Goal: Transaction & Acquisition: Purchase product/service

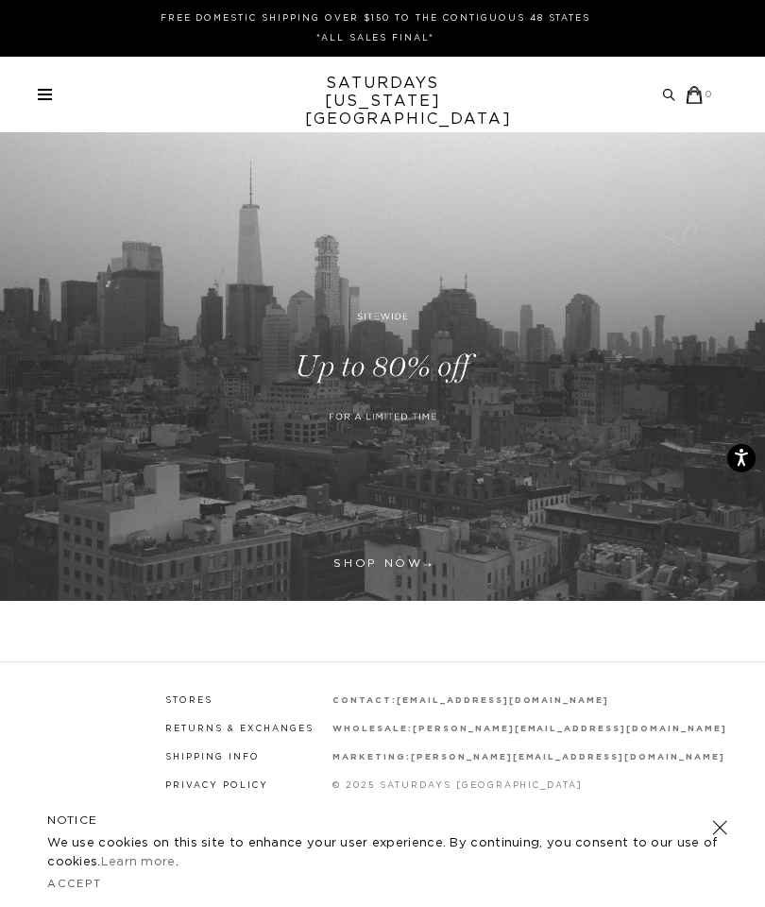
click at [39, 94] on span at bounding box center [45, 95] width 14 height 2
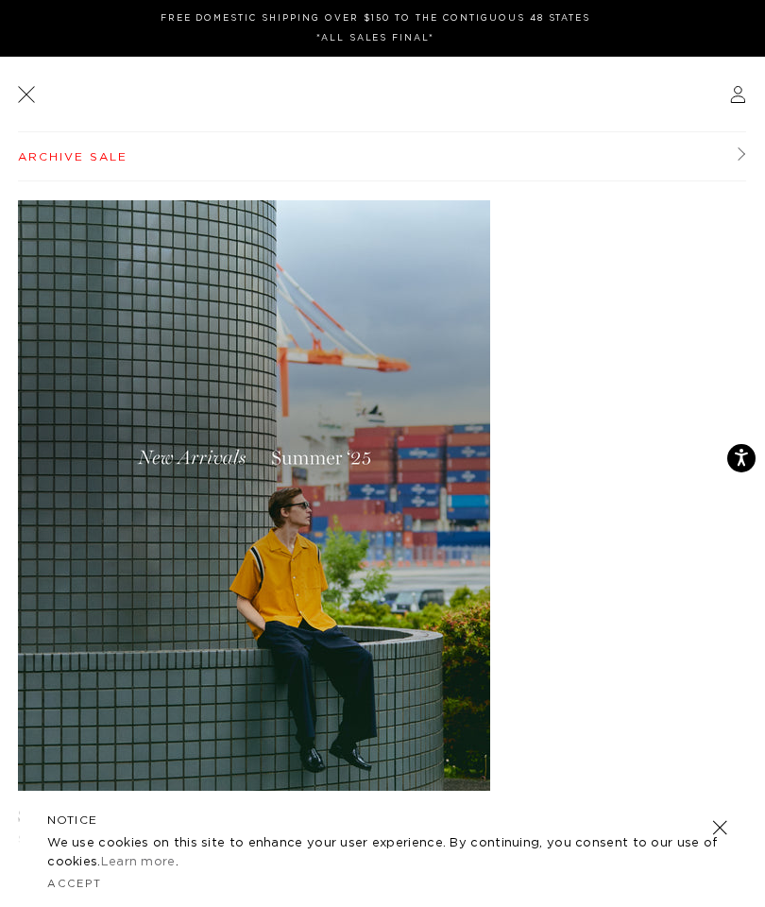
click at [25, 94] on link at bounding box center [26, 94] width 24 height 24
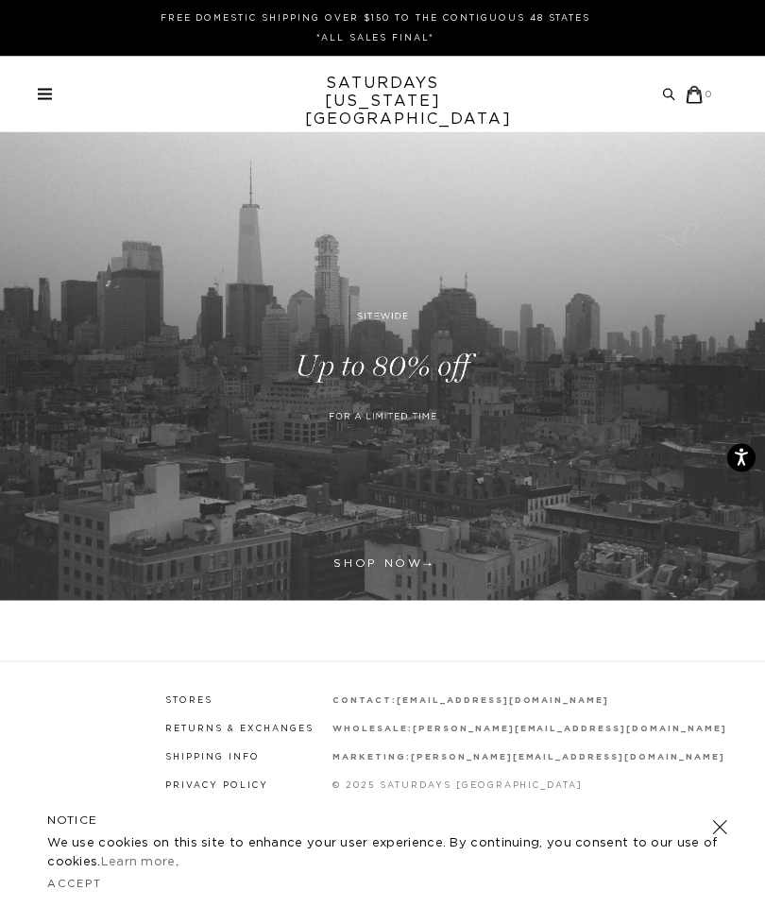
scroll to position [76, 0]
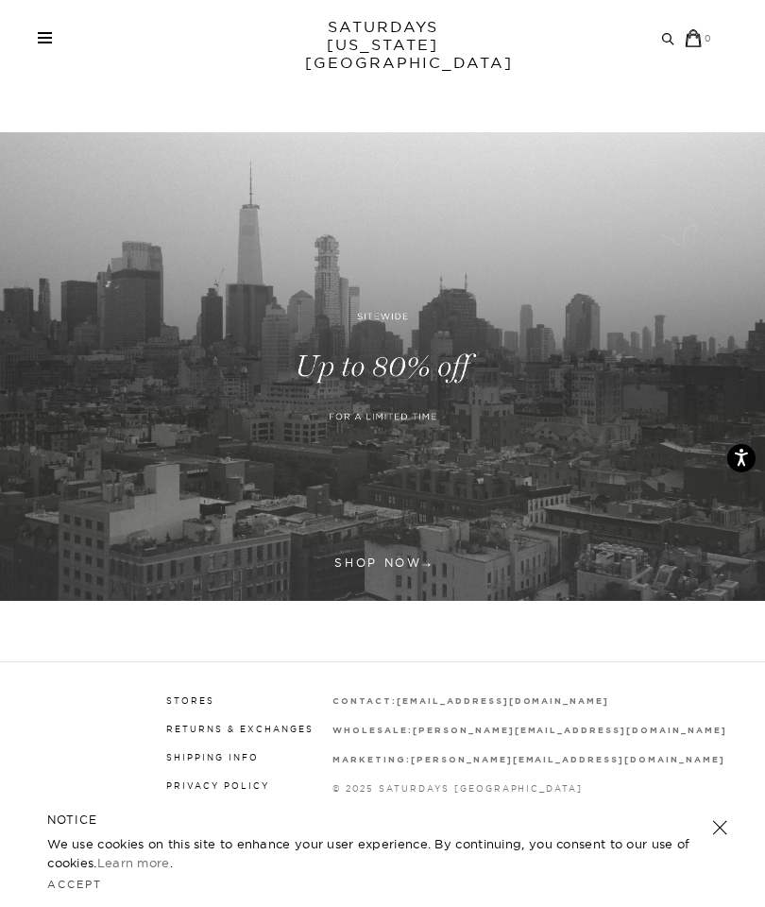
click at [721, 835] on link at bounding box center [720, 827] width 26 height 26
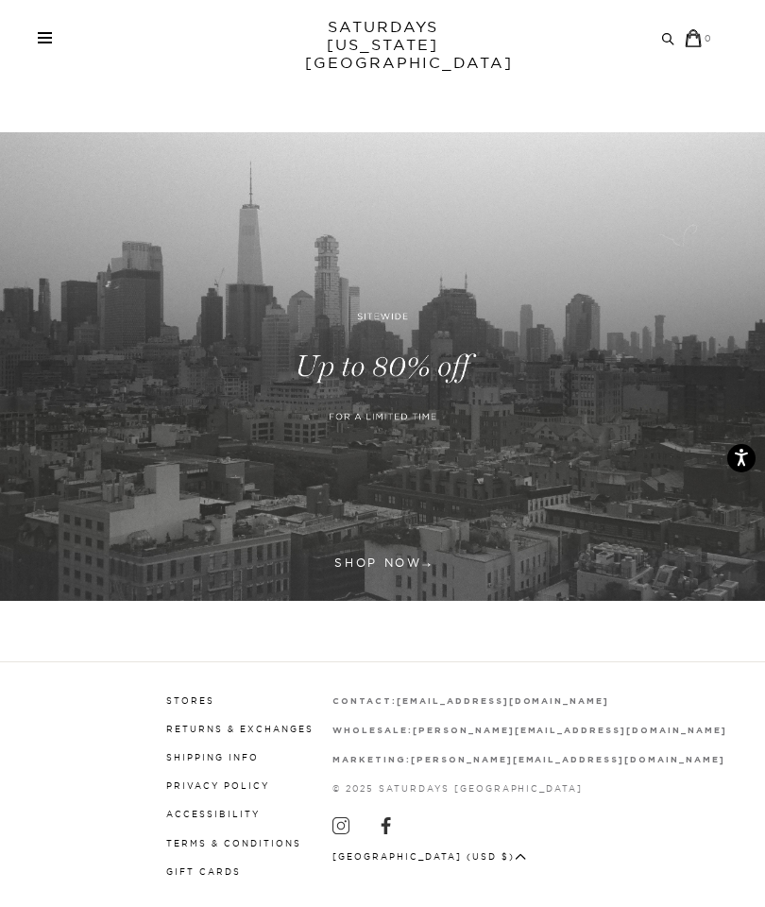
click at [214, 697] on link "Stores" at bounding box center [190, 700] width 48 height 10
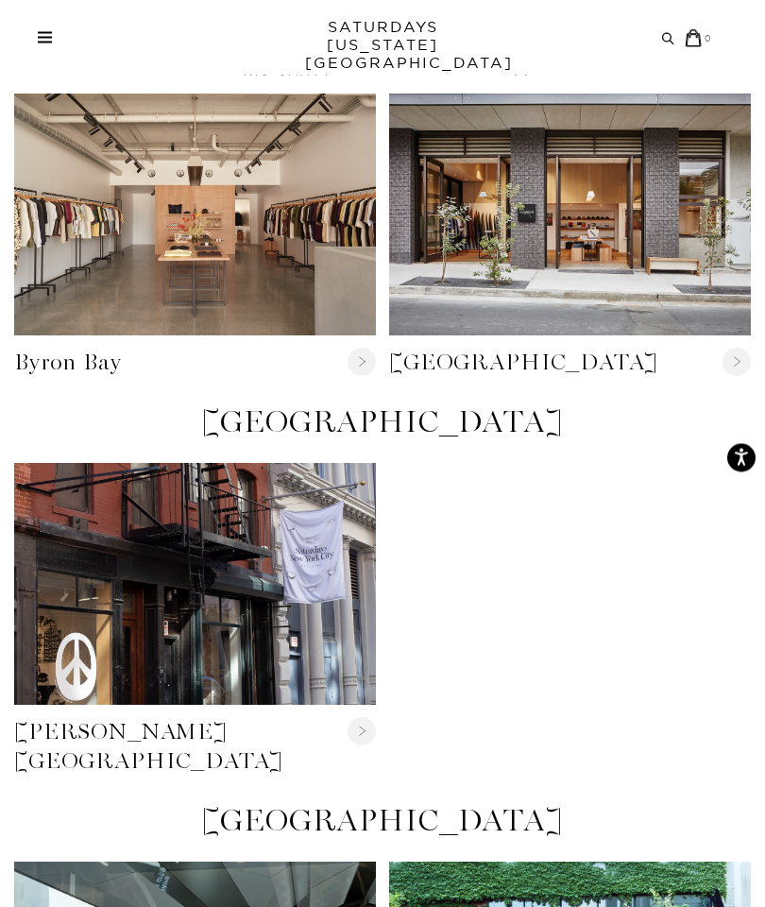
scroll to position [117, 0]
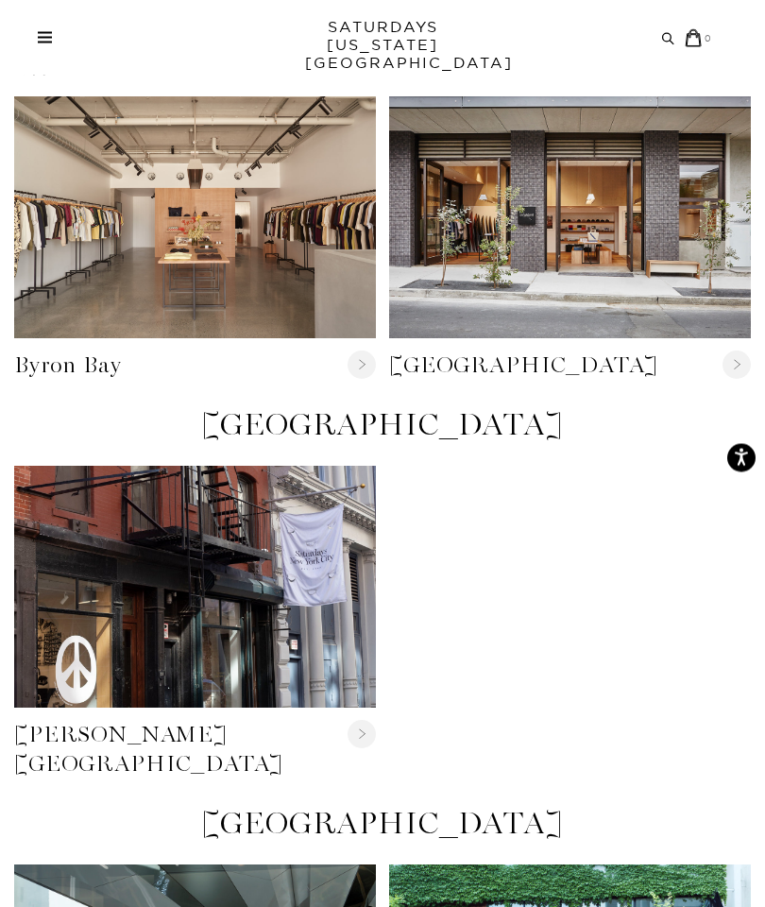
click at [299, 615] on link "Crosby Street" at bounding box center [195, 588] width 362 height 242
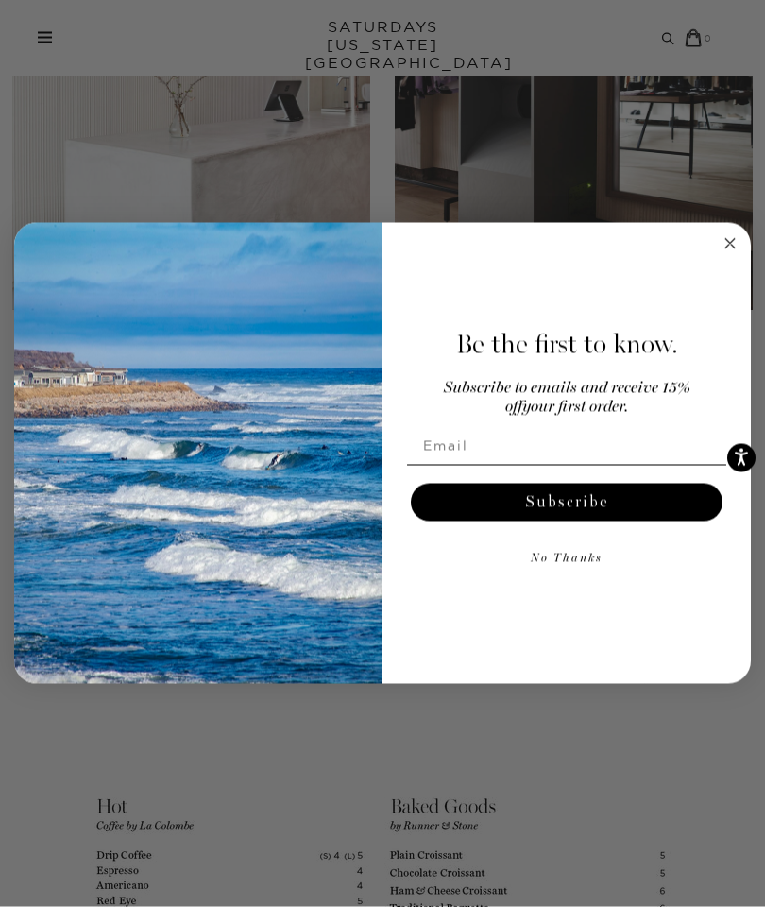
scroll to position [1954, 0]
click at [722, 255] on icon "Close dialog" at bounding box center [730, 243] width 23 height 23
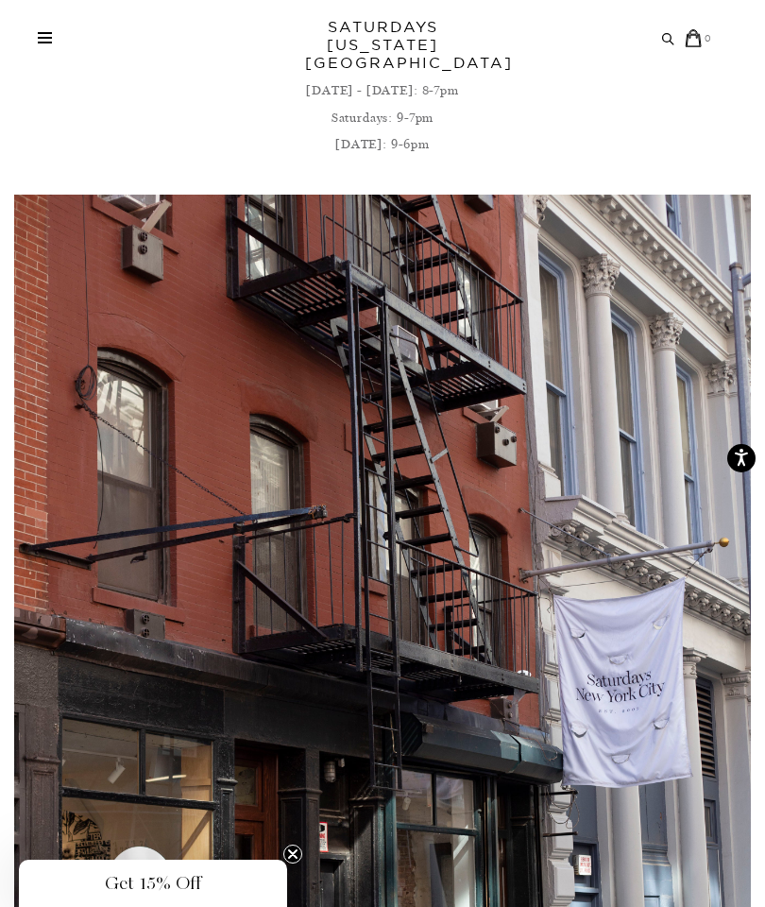
scroll to position [299, 0]
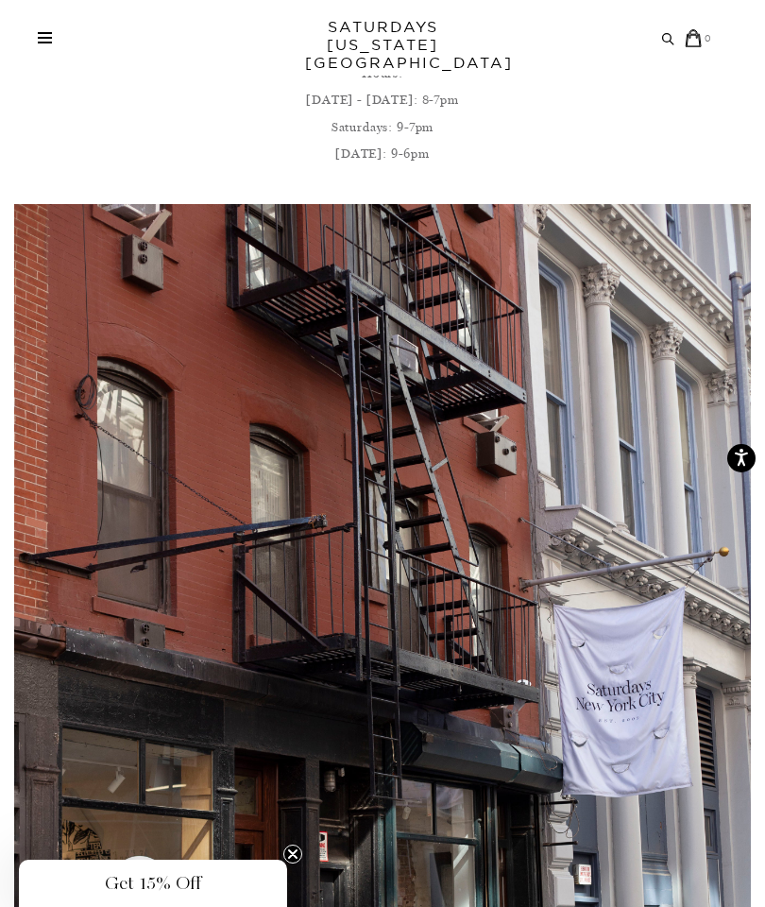
click at [43, 37] on span at bounding box center [45, 38] width 14 height 2
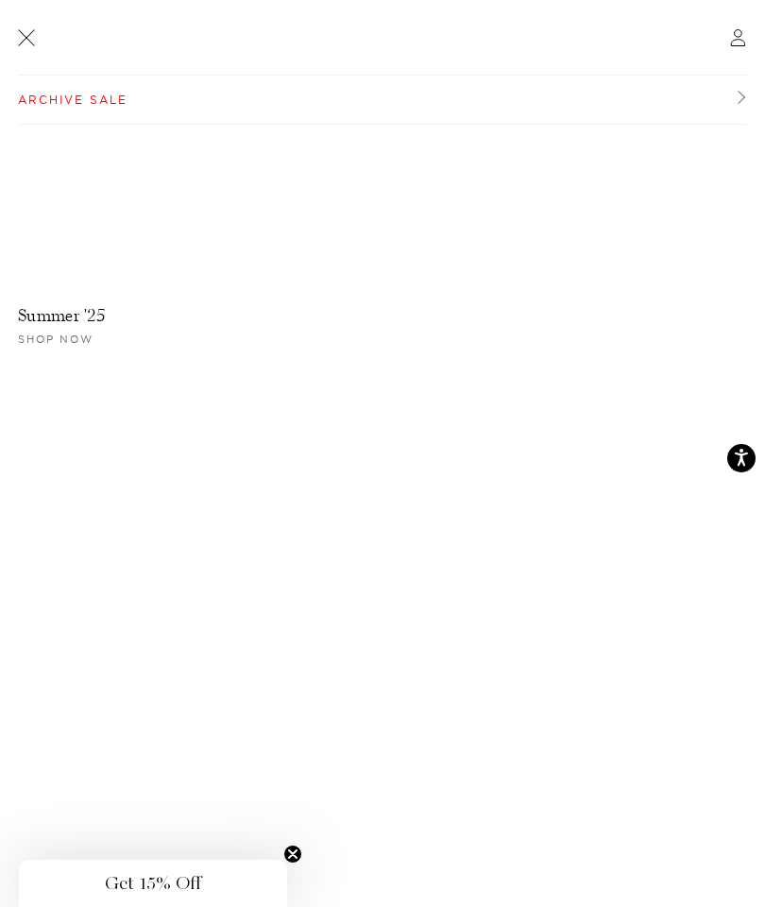
scroll to position [0, 0]
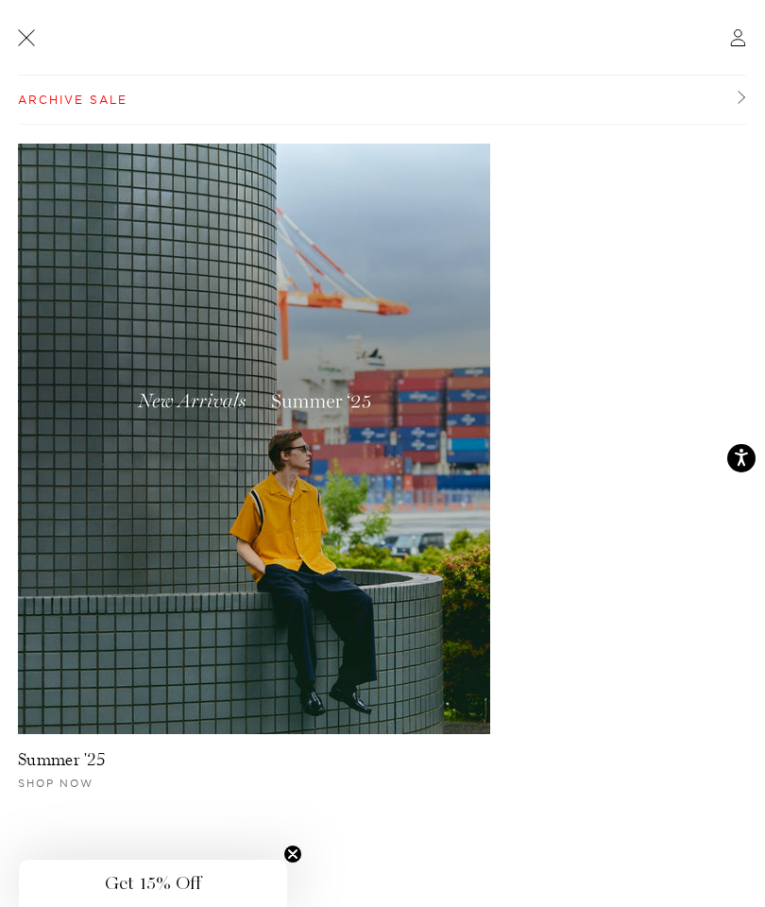
click at [172, 392] on img at bounding box center [254, 439] width 472 height 591
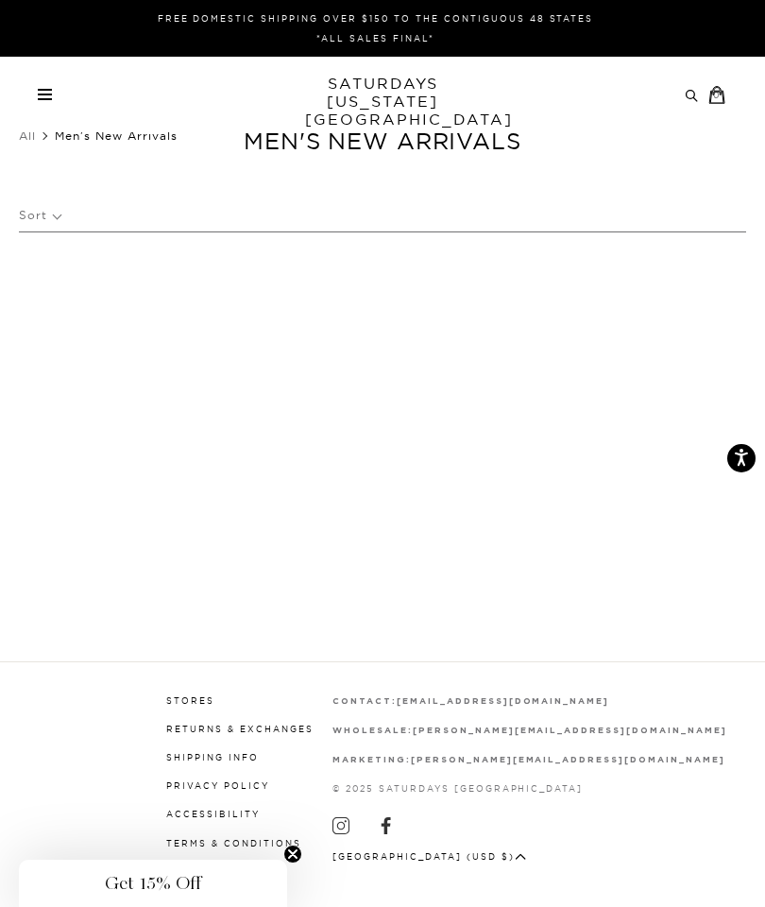
click at [39, 93] on link at bounding box center [45, 94] width 14 height 11
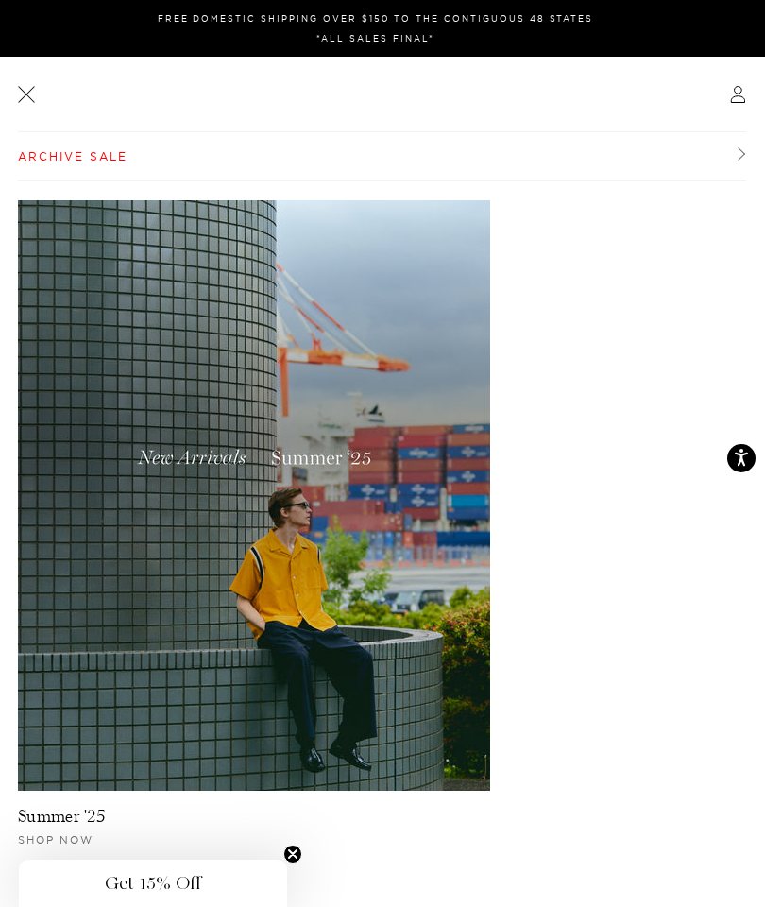
click at [23, 162] on link "Archive Sale" at bounding box center [382, 156] width 728 height 49
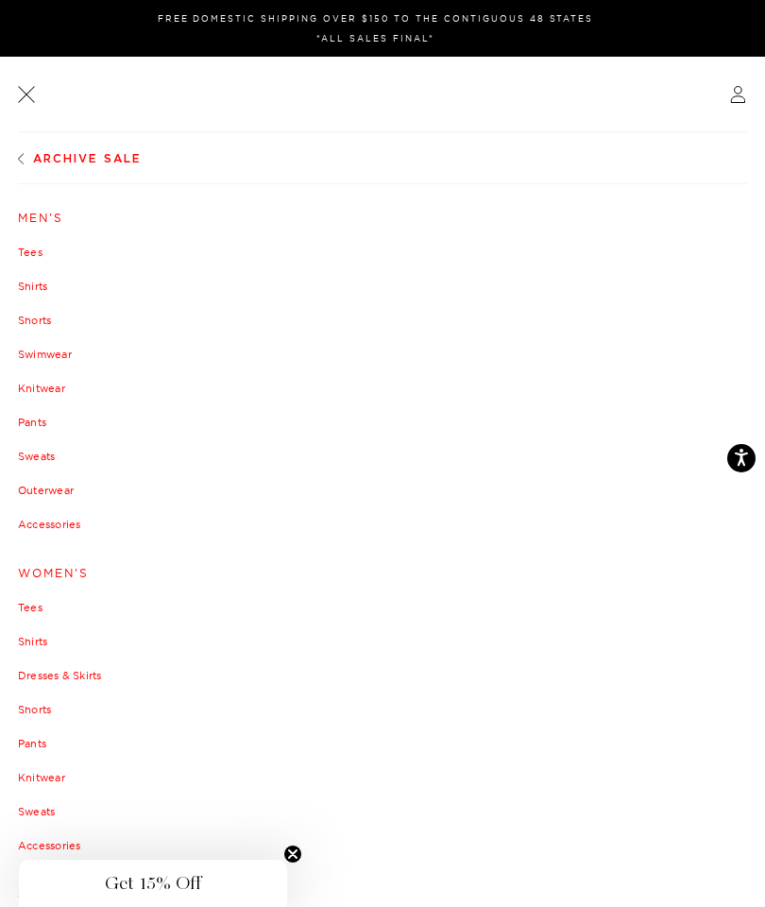
click at [27, 216] on link "Men's" at bounding box center [382, 218] width 729 height 11
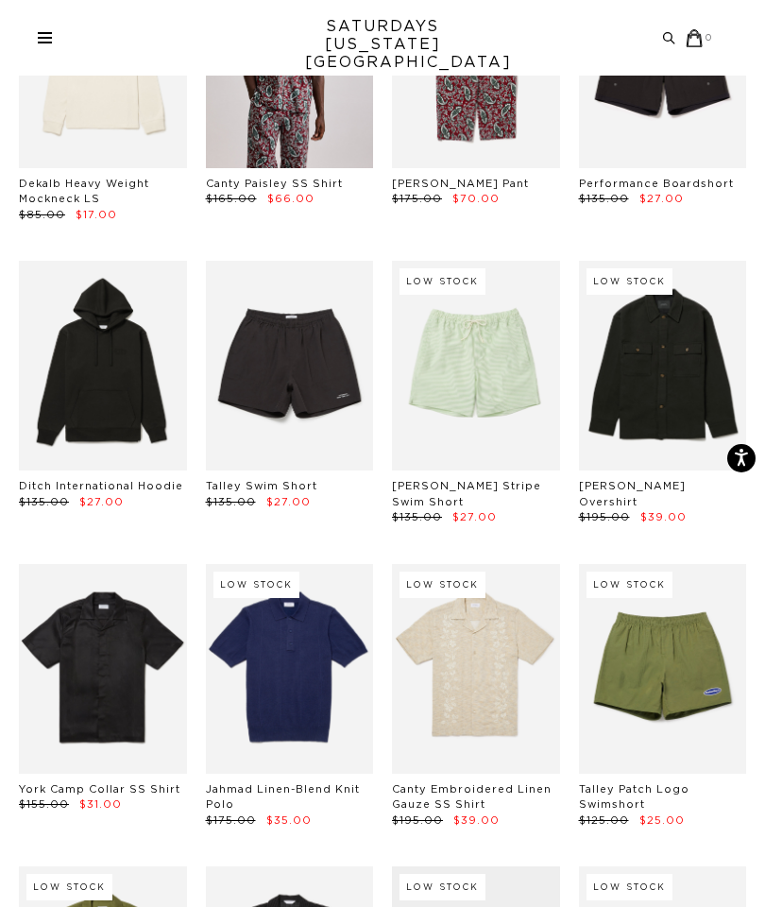
scroll to position [848, 0]
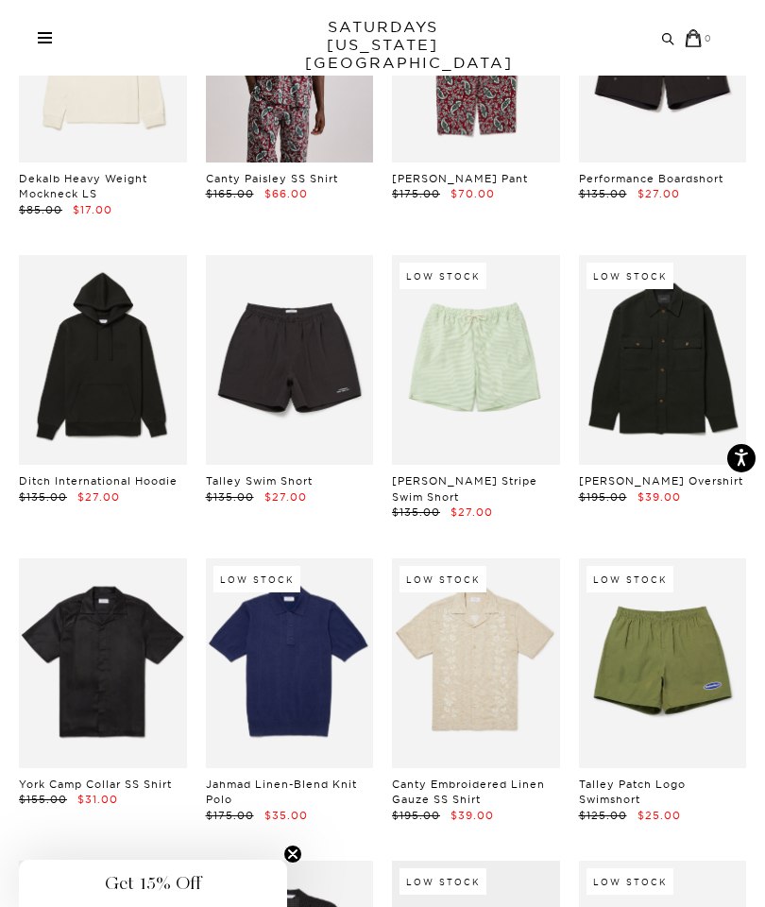
click at [337, 685] on link at bounding box center [290, 663] width 168 height 210
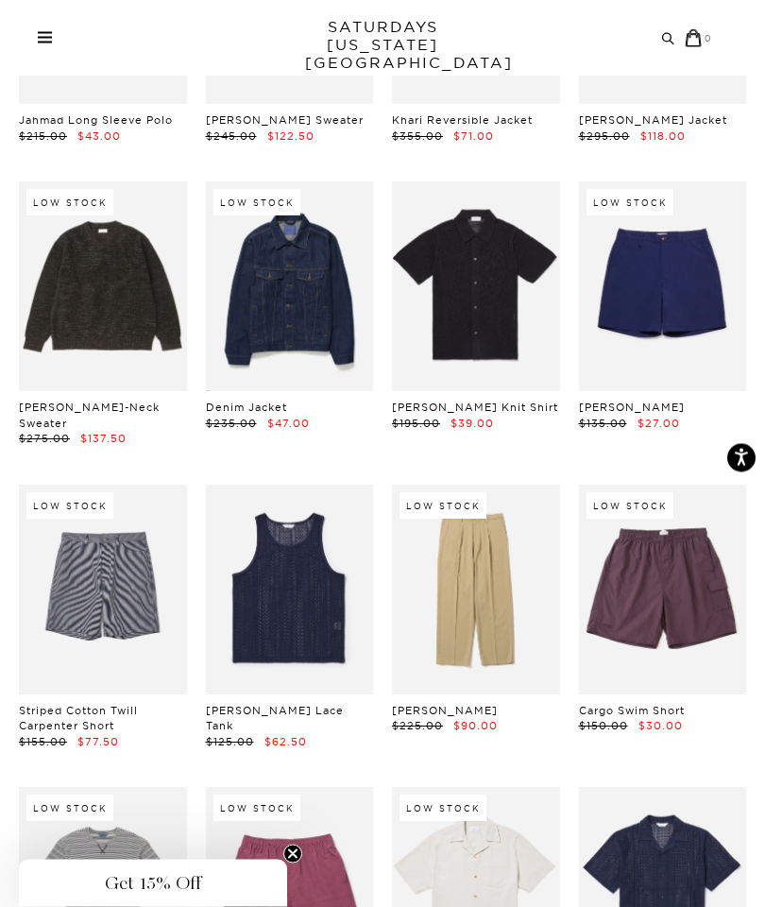
scroll to position [3057, 0]
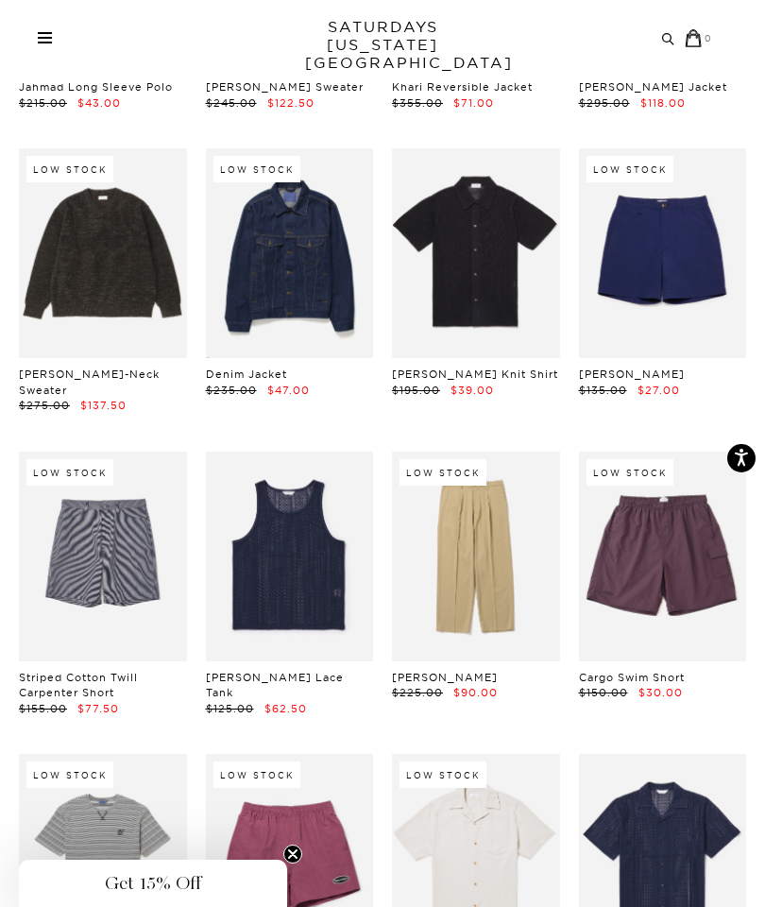
click at [47, 285] on link at bounding box center [103, 253] width 168 height 210
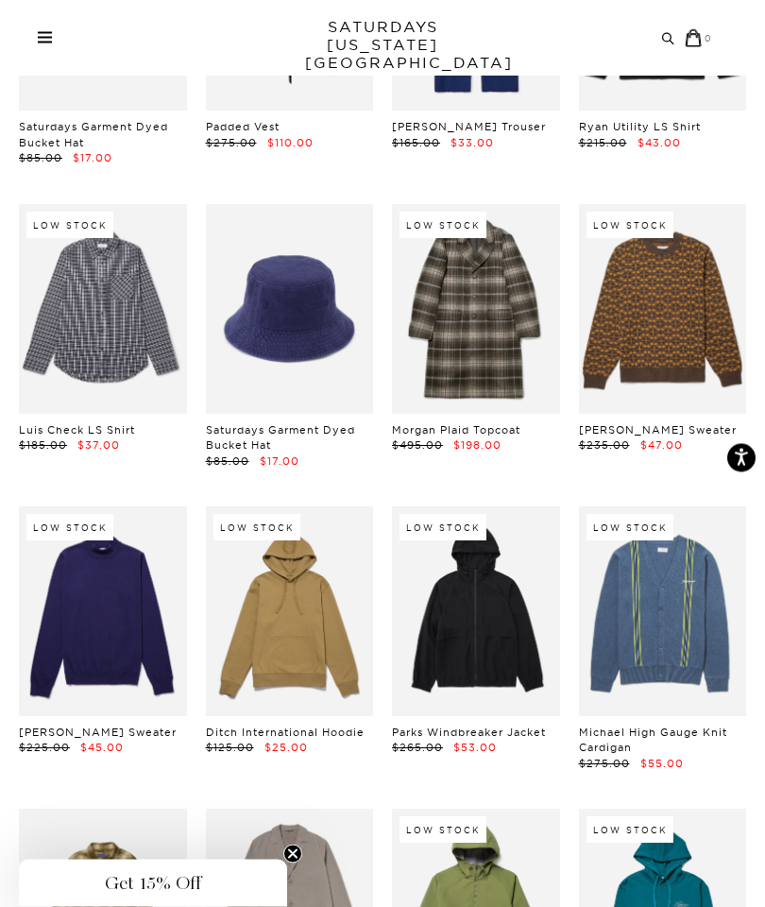
scroll to position [6044, 0]
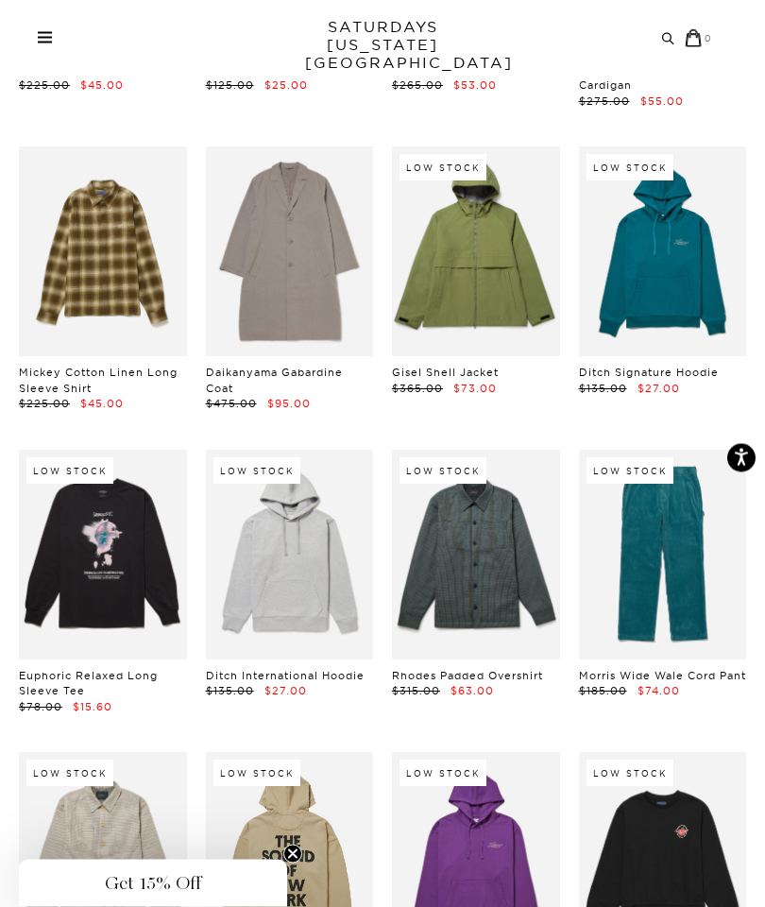
scroll to position [6993, 0]
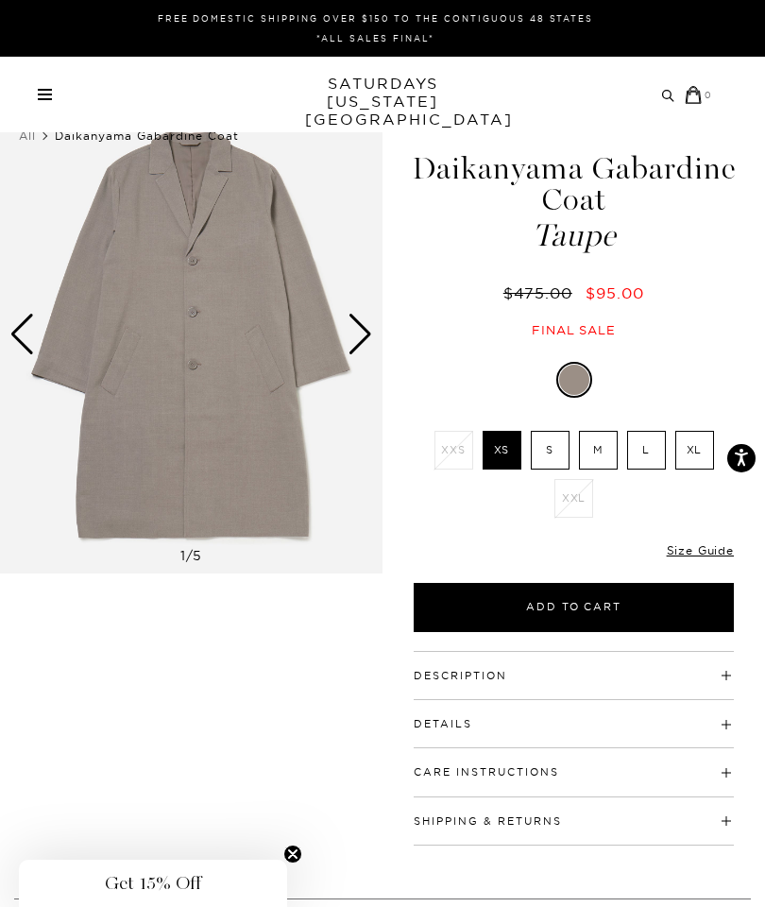
click at [355, 343] on div "Next slide" at bounding box center [361, 335] width 26 height 42
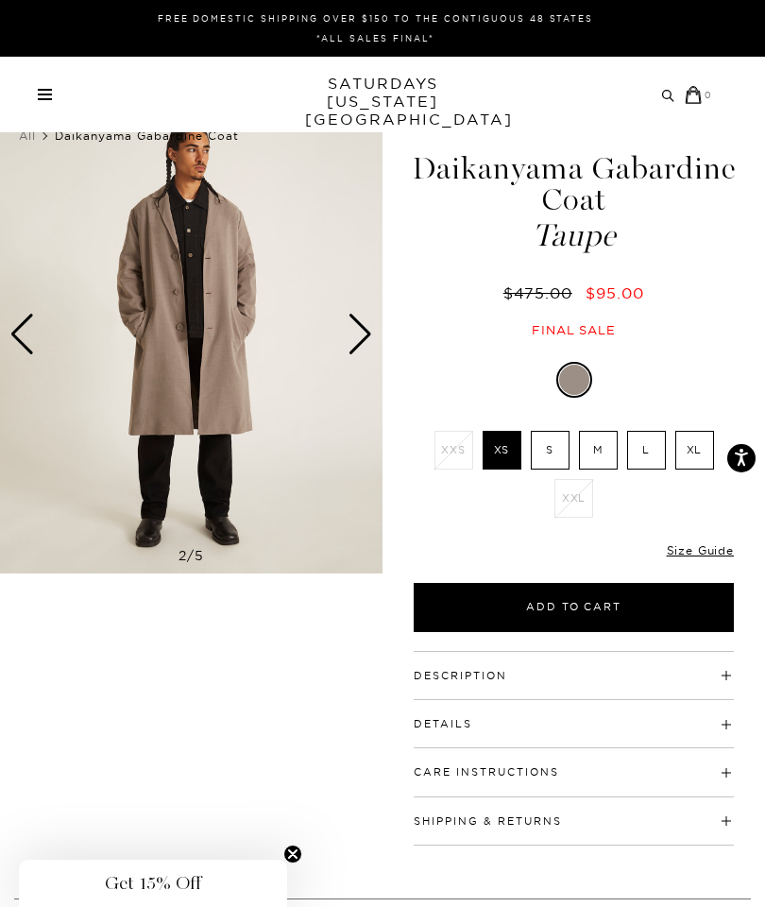
click at [360, 342] on div "Next slide" at bounding box center [361, 335] width 26 height 42
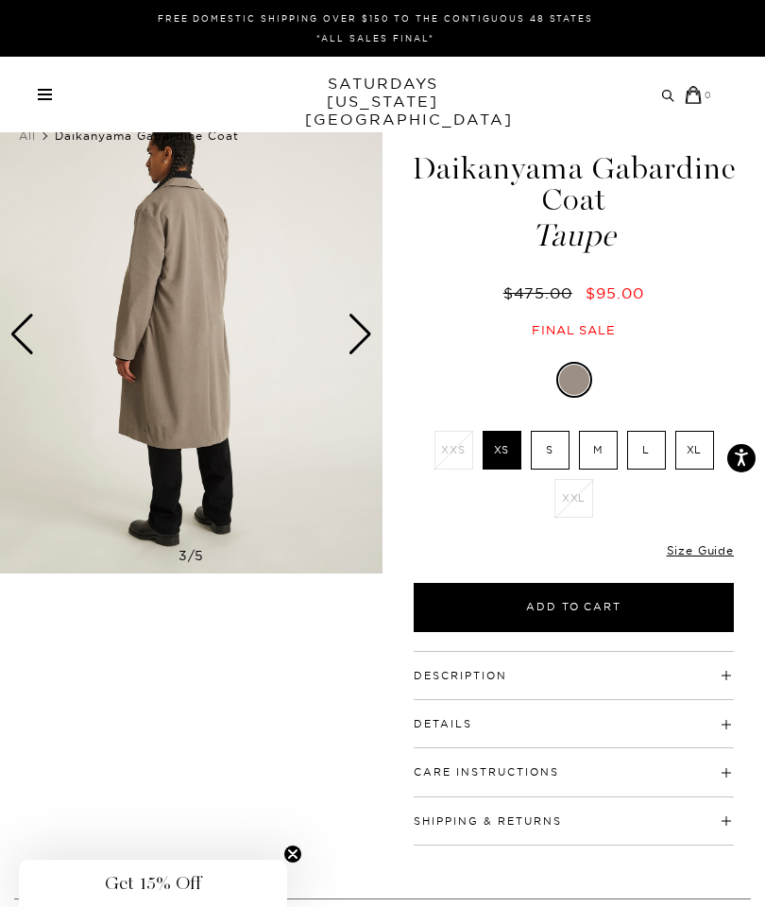
click at [353, 349] on div "Next slide" at bounding box center [361, 335] width 26 height 42
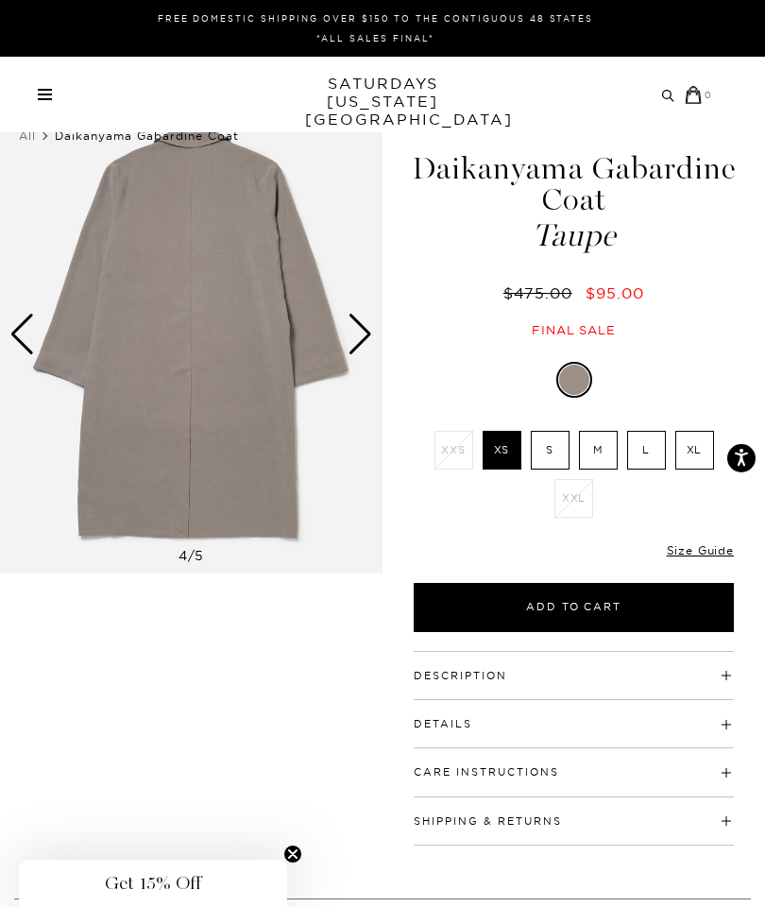
click at [353, 340] on div "Next slide" at bounding box center [361, 335] width 26 height 42
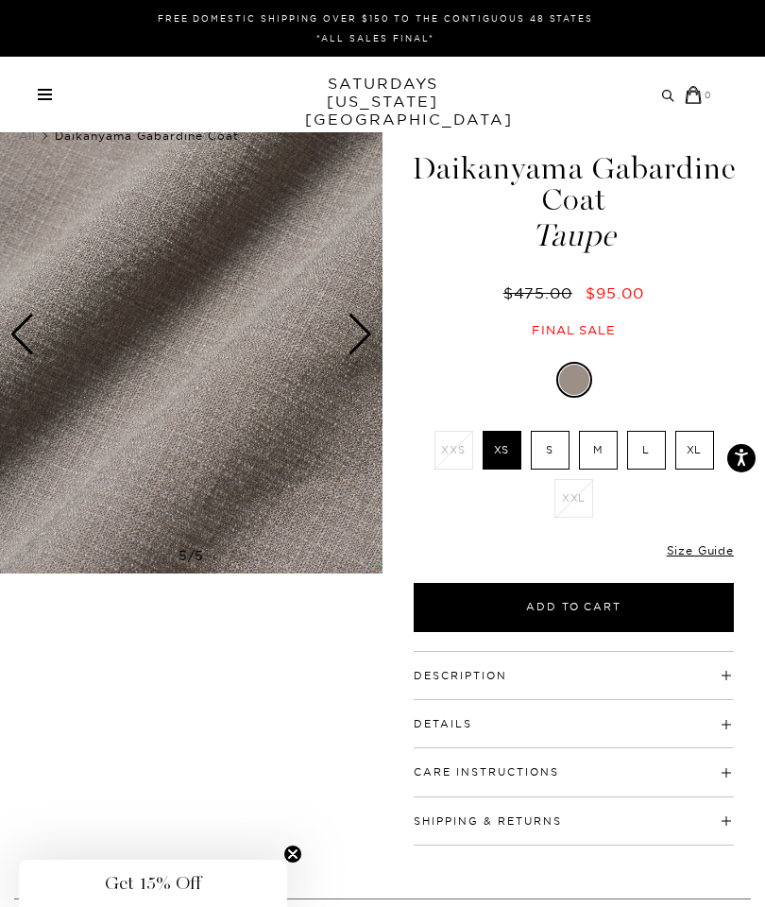
click at [359, 336] on div "Next slide" at bounding box center [361, 335] width 26 height 42
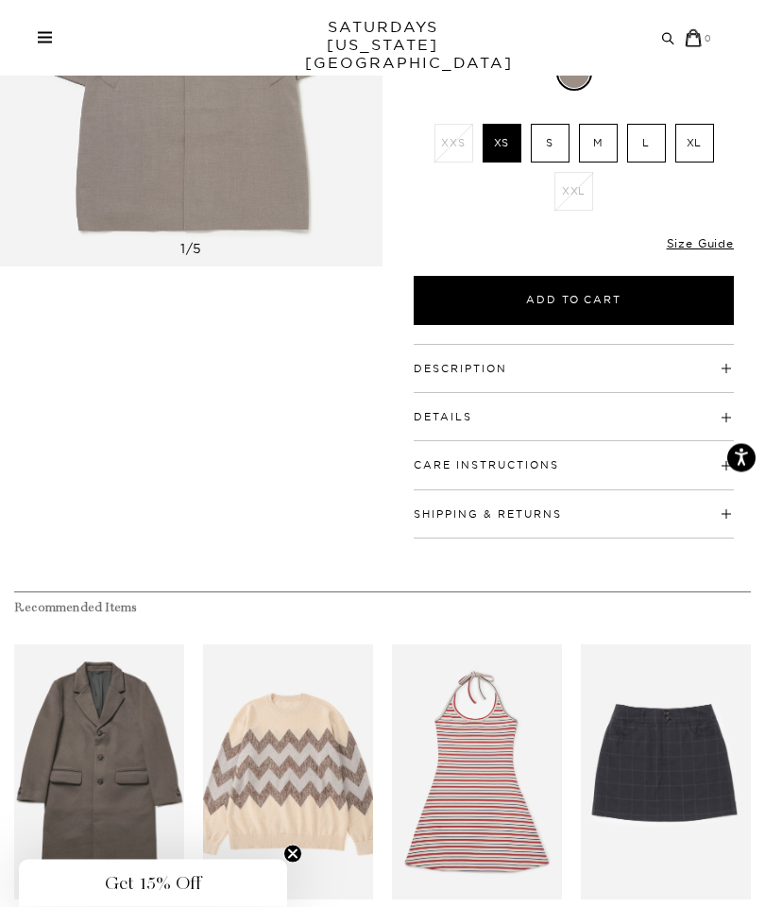
scroll to position [295, 0]
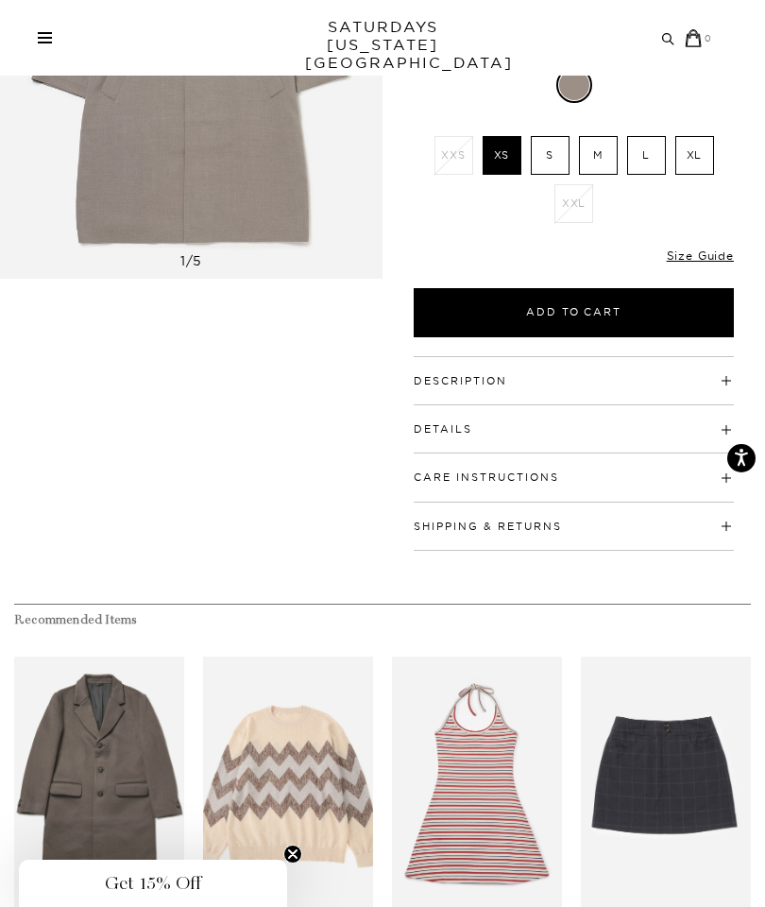
click at [660, 427] on h4 "Details" at bounding box center [574, 420] width 320 height 31
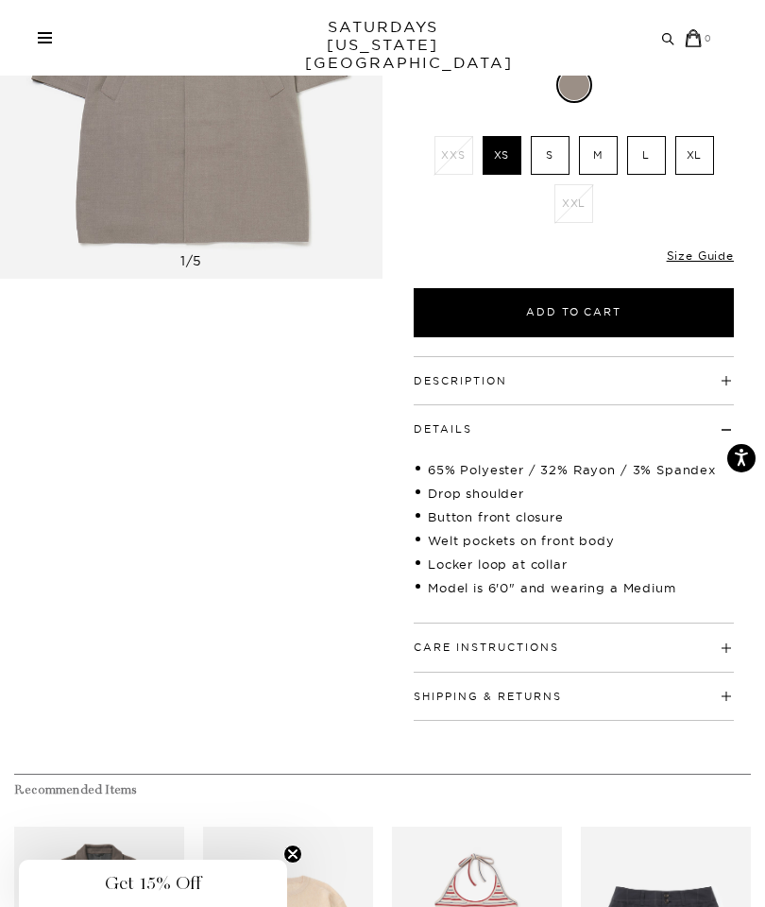
click at [728, 384] on h4 "Description" at bounding box center [574, 372] width 320 height 31
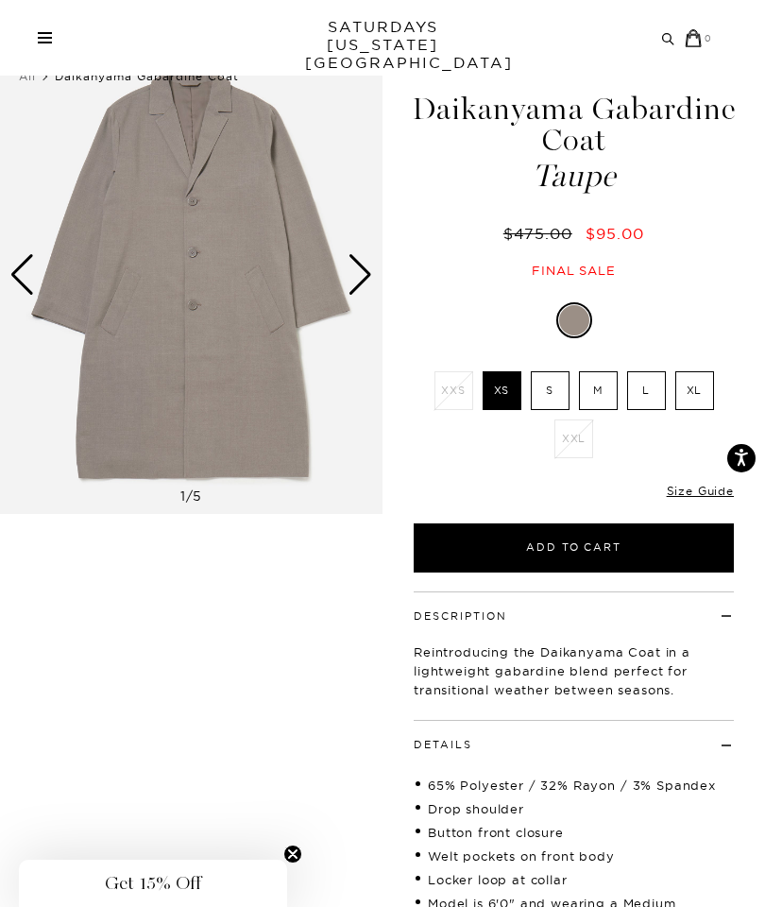
scroll to position [0, 0]
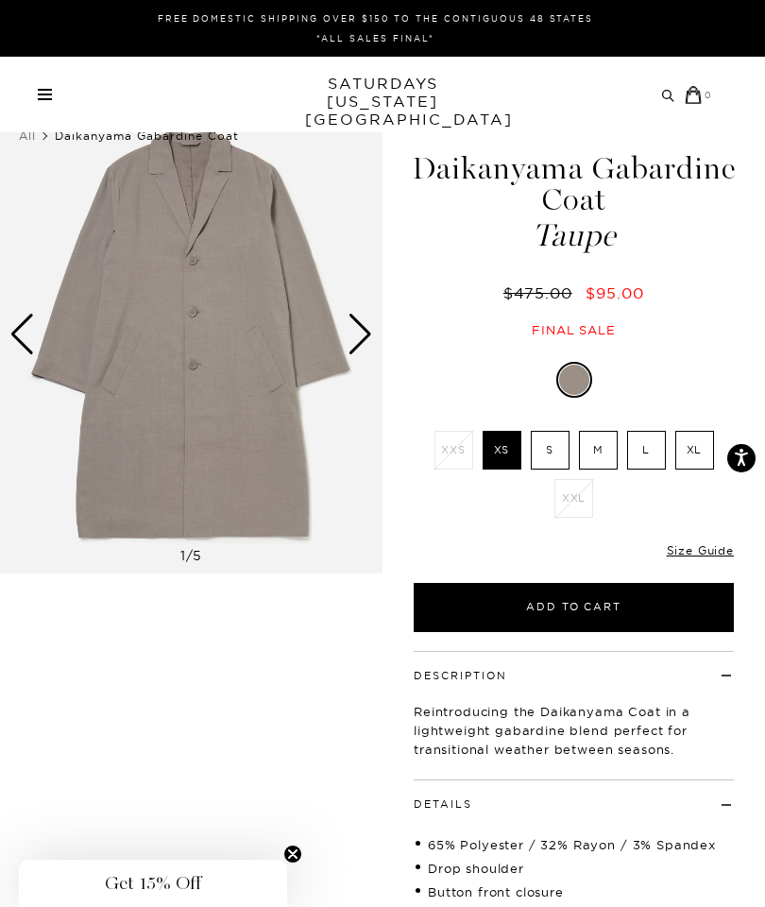
click at [361, 347] on div "Next slide" at bounding box center [361, 335] width 26 height 42
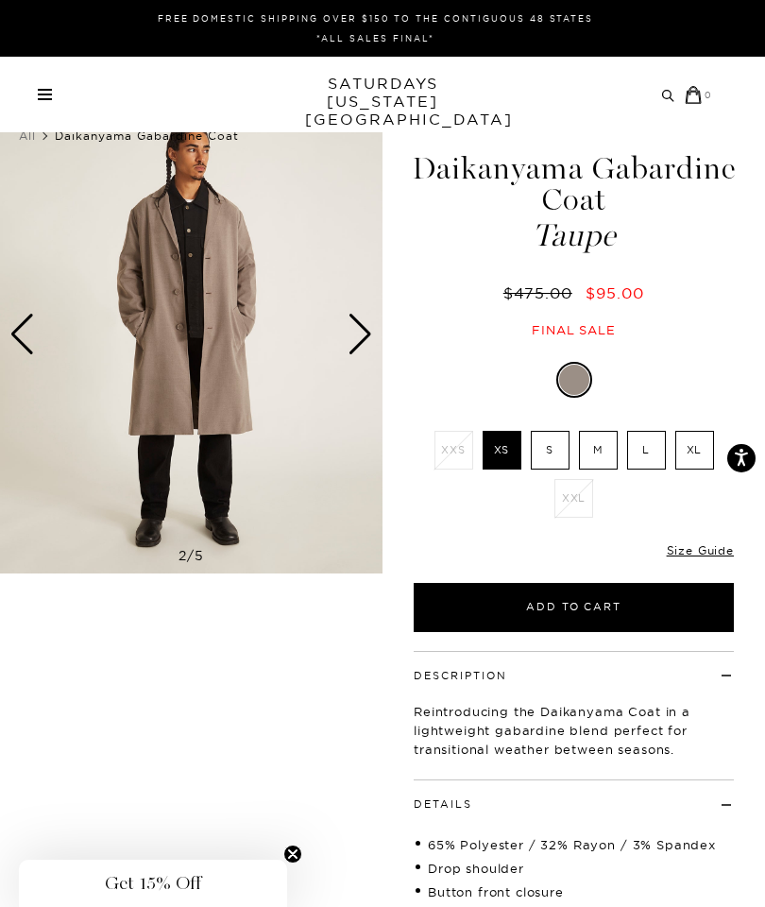
click at [359, 349] on div "Next slide" at bounding box center [361, 335] width 26 height 42
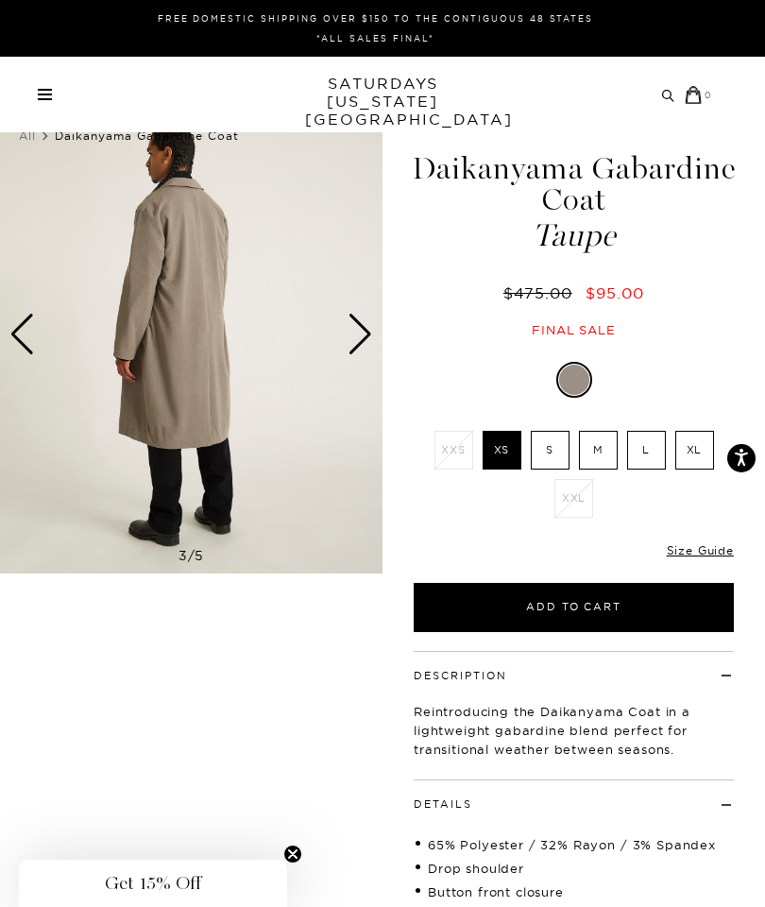
click at [351, 351] on div "Next slide" at bounding box center [361, 335] width 26 height 42
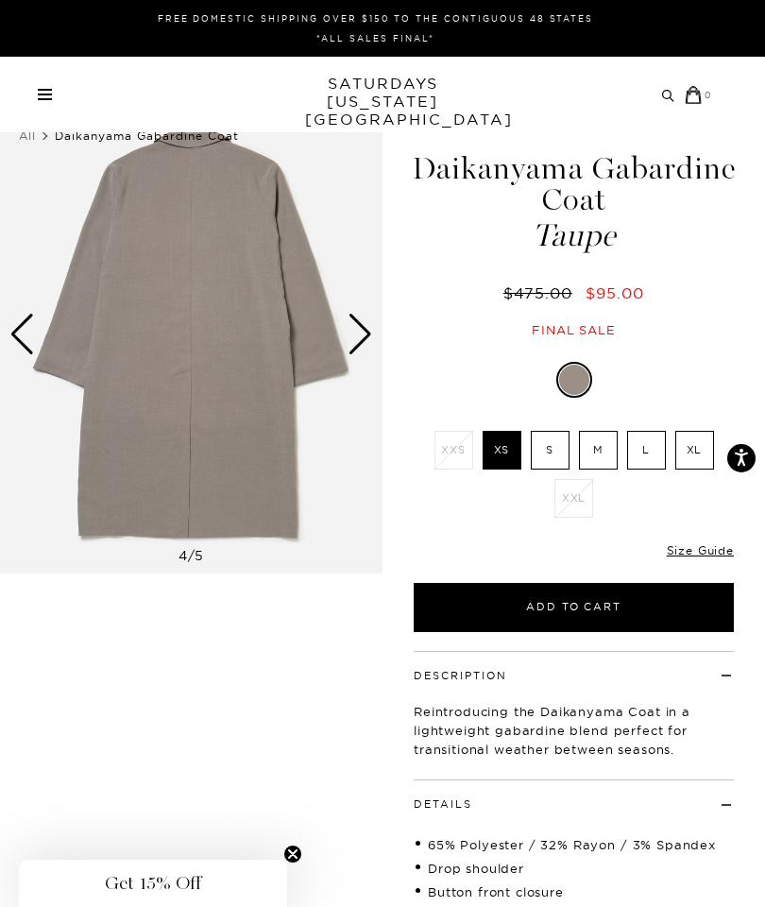
click at [360, 345] on div "Next slide" at bounding box center [361, 335] width 26 height 42
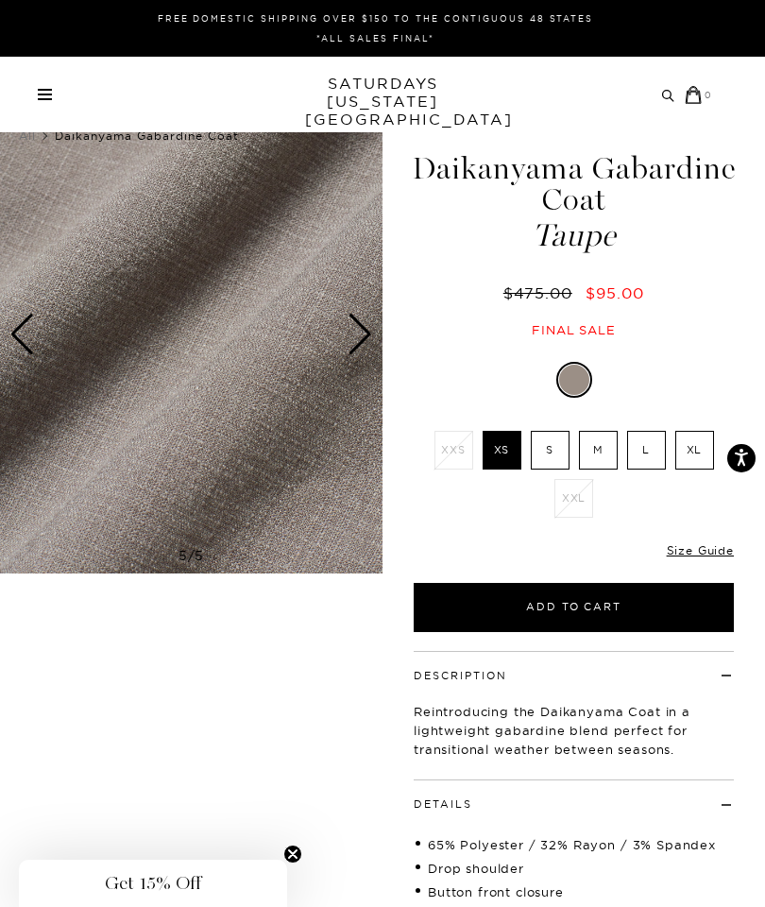
click at [368, 335] on div "Next slide" at bounding box center [361, 335] width 26 height 42
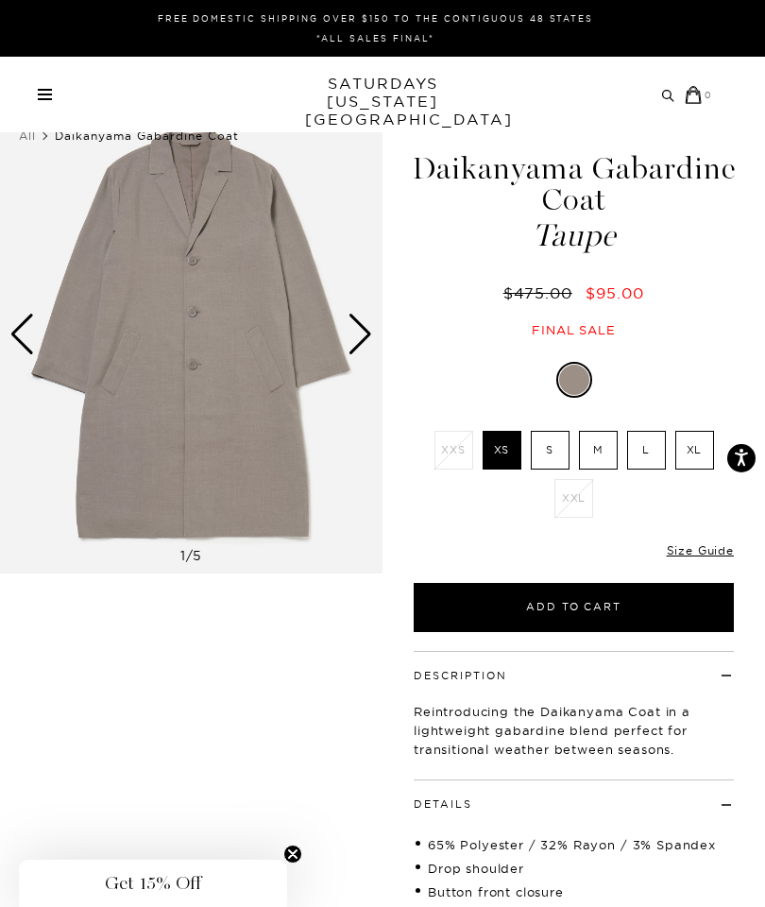
click at [282, 388] on img at bounding box center [191, 334] width 383 height 478
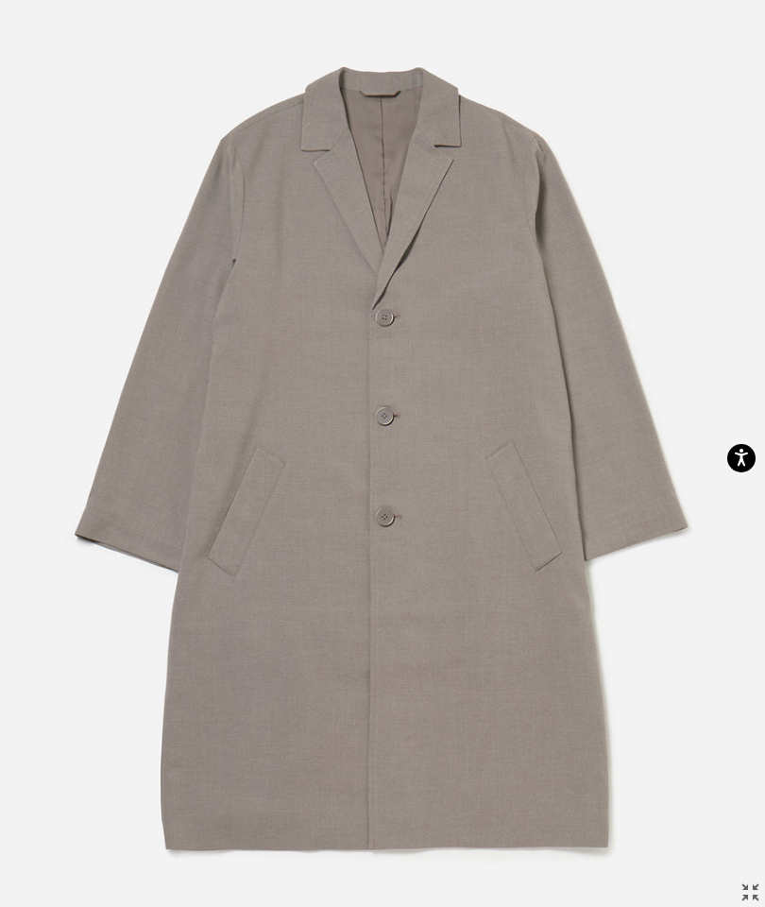
scroll to position [6, 0]
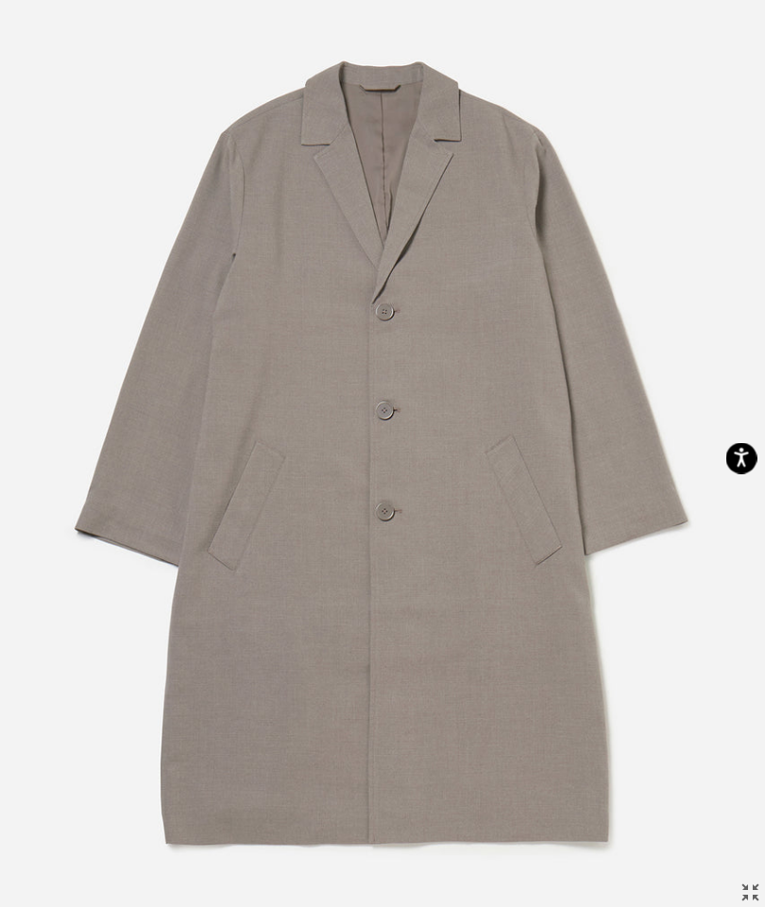
click at [745, 454] on icon "Open accessiBe: accessibility options, statement and help" at bounding box center [741, 461] width 15 height 16
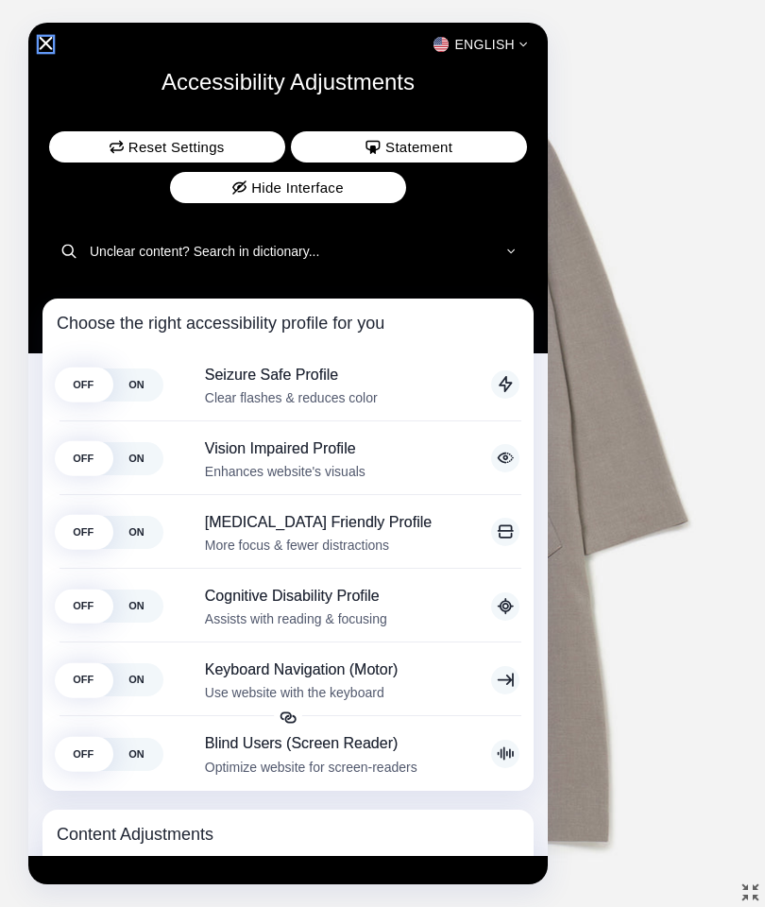
click at [51, 45] on icon "Close Accessibility Interface" at bounding box center [45, 43] width 13 height 13
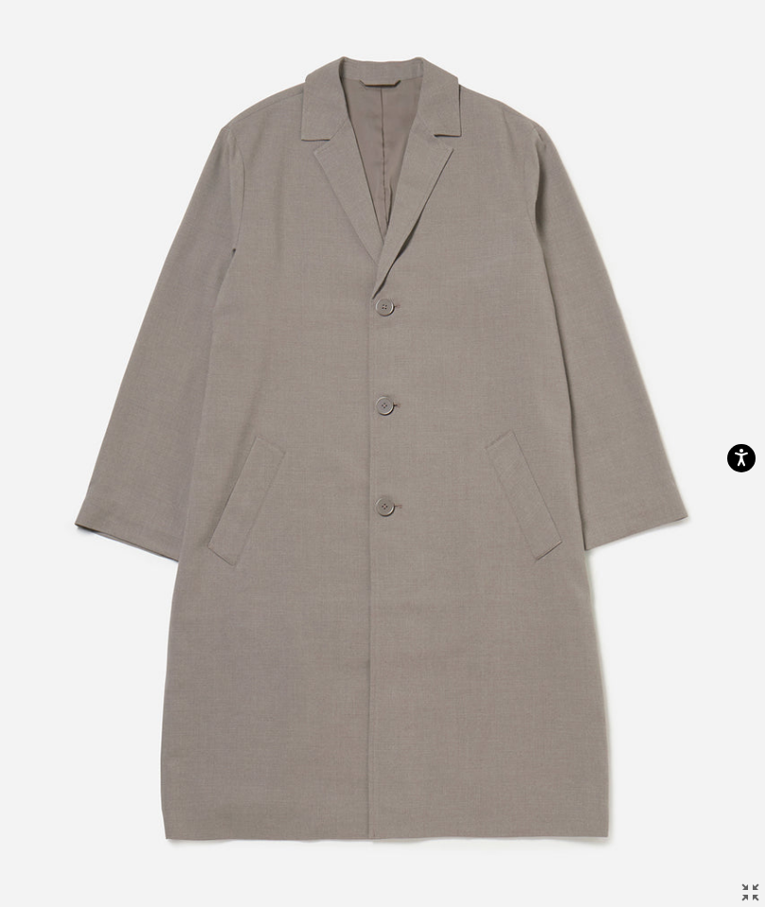
scroll to position [8, 0]
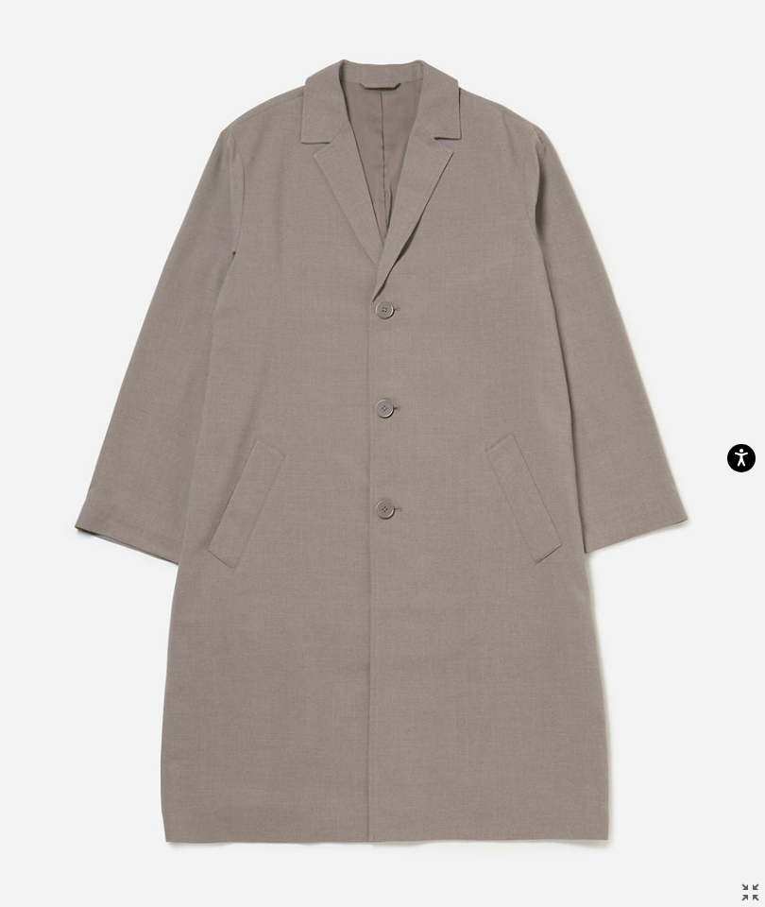
click at [657, 462] on img at bounding box center [382, 451] width 765 height 918
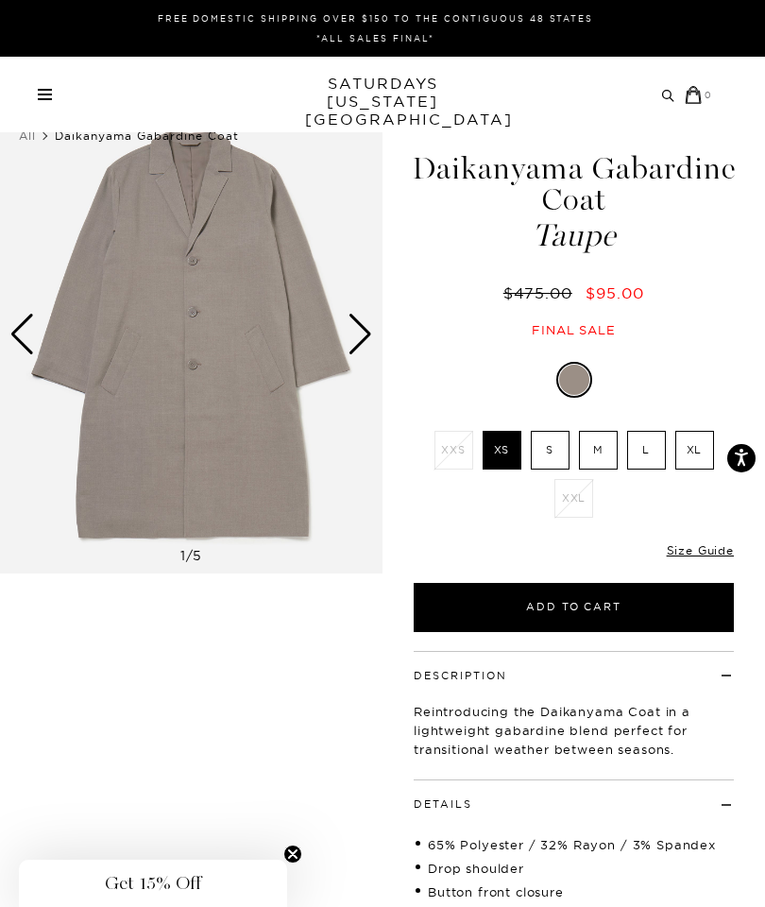
scroll to position [0, 0]
click at [364, 341] on div "Next slide" at bounding box center [361, 335] width 26 height 42
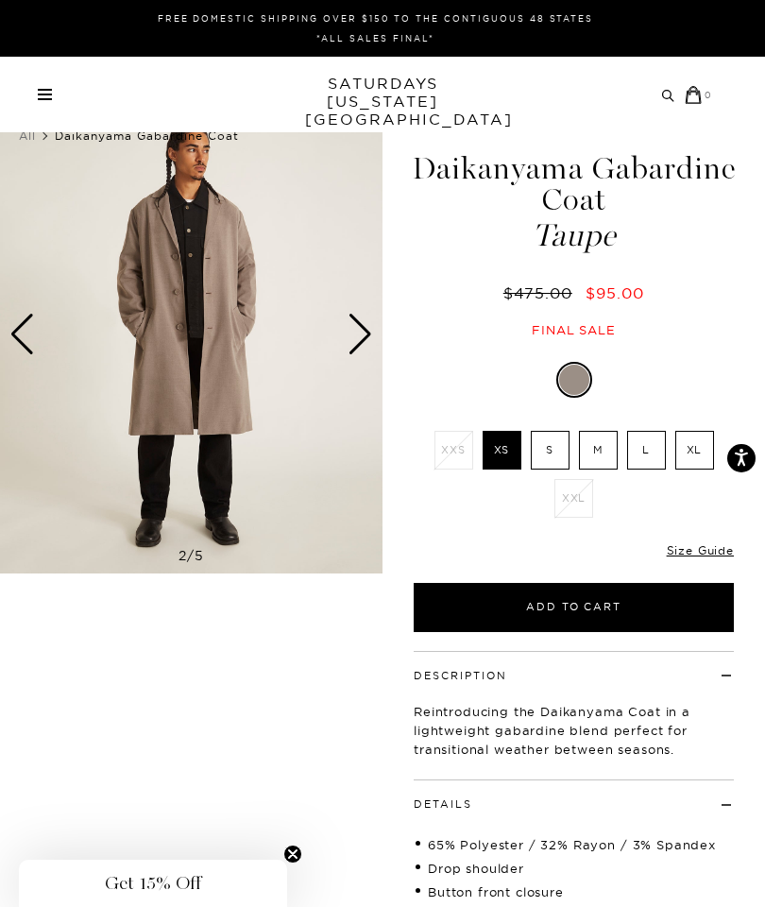
click at [263, 378] on img at bounding box center [191, 334] width 383 height 478
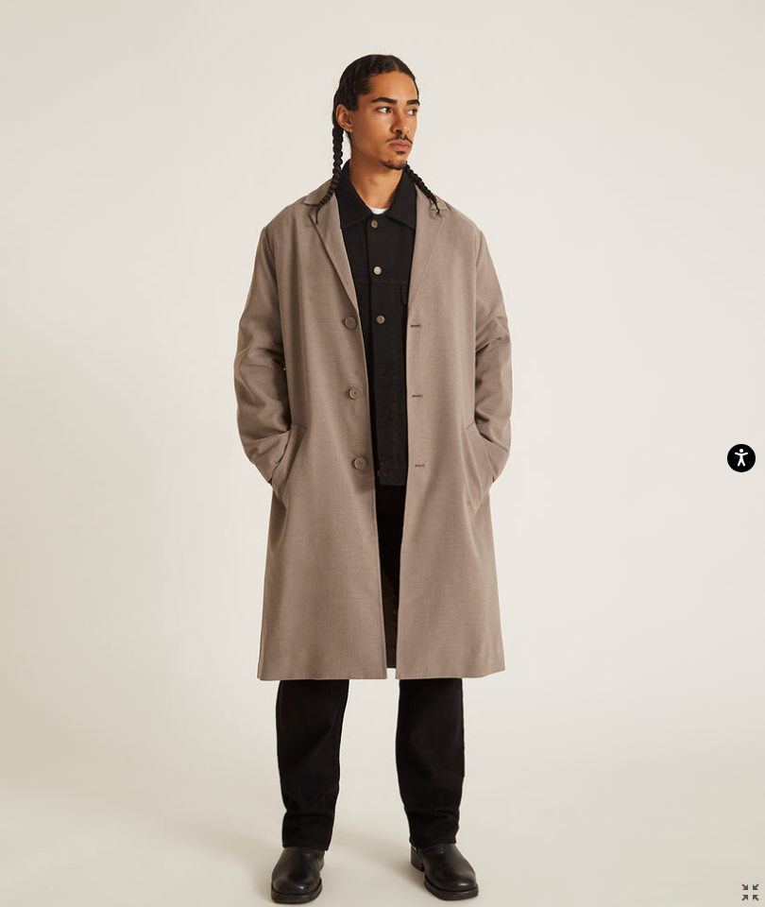
scroll to position [25, 0]
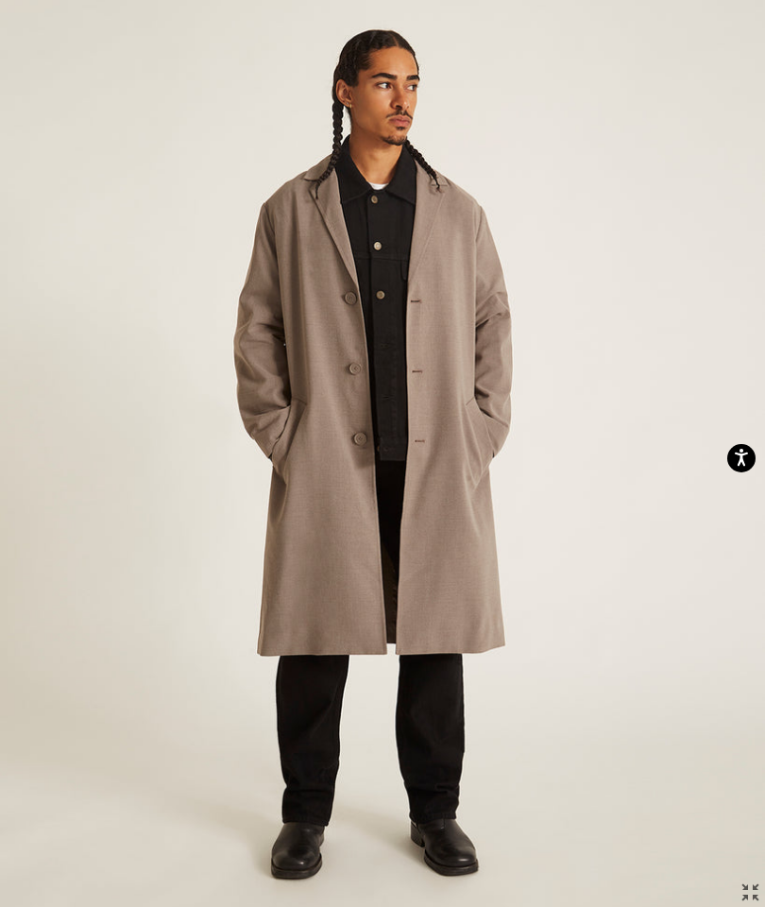
click at [663, 360] on img at bounding box center [382, 453] width 765 height 957
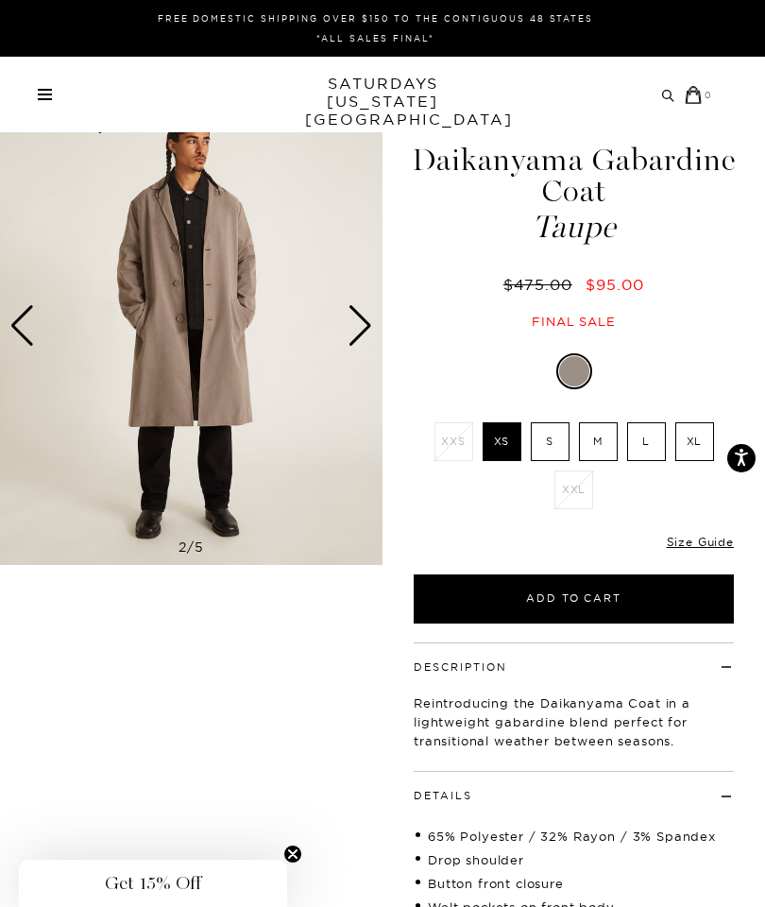
scroll to position [0, 0]
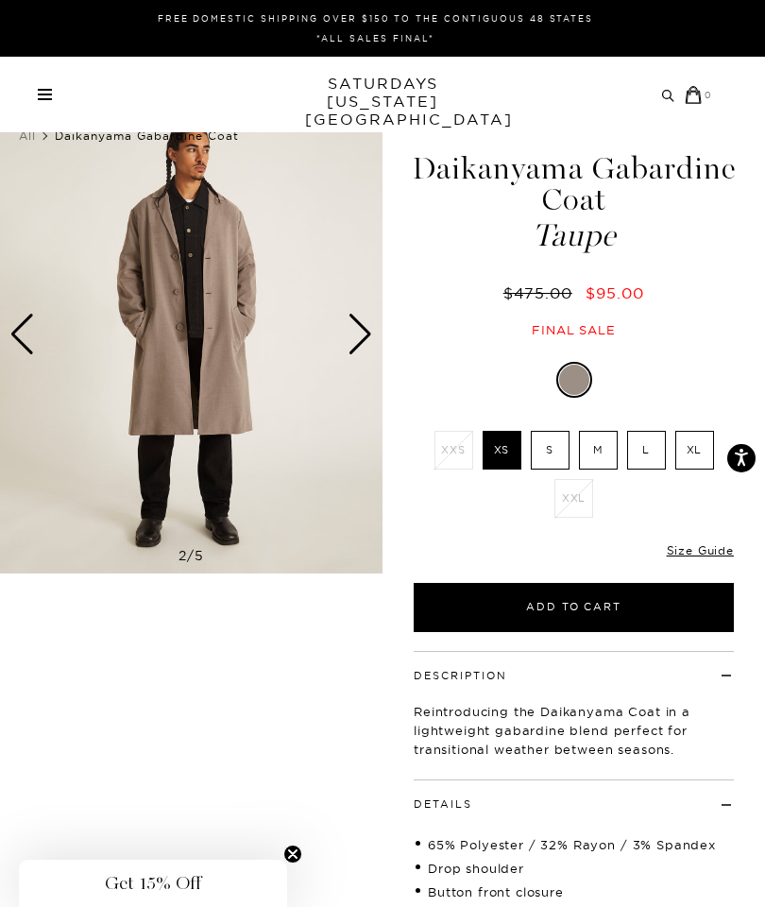
click at [282, 379] on img at bounding box center [191, 334] width 383 height 478
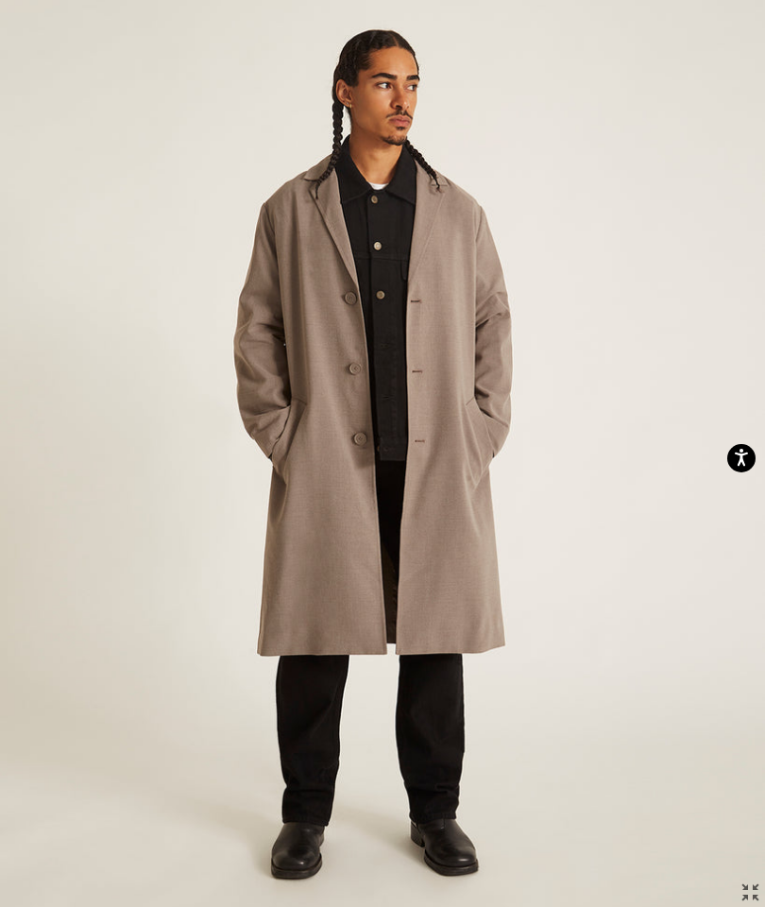
click at [485, 361] on img at bounding box center [382, 453] width 765 height 957
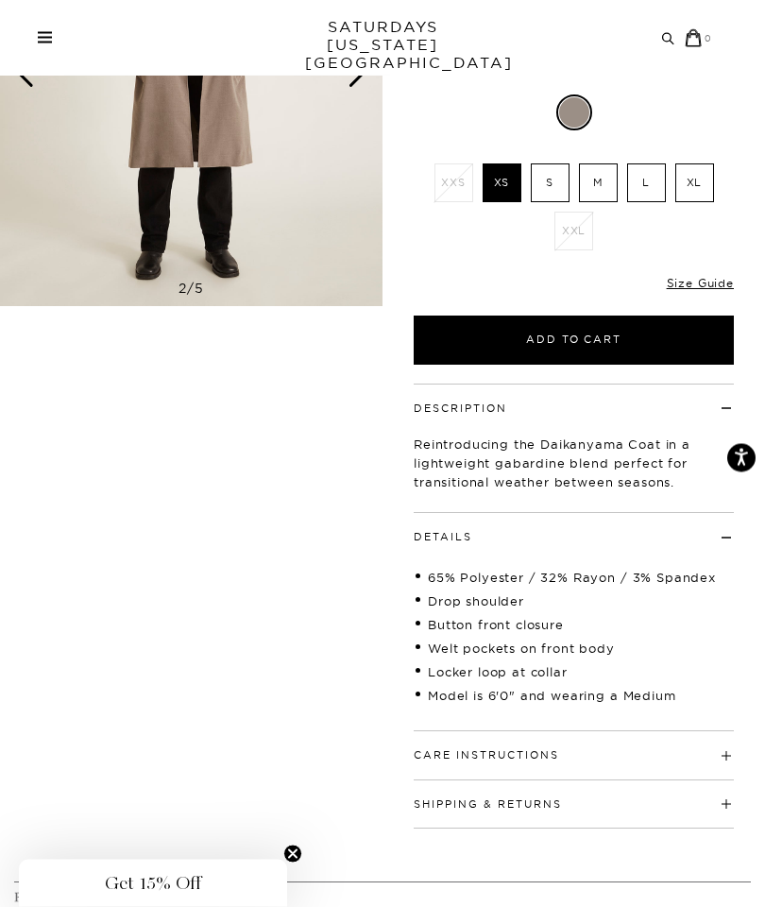
scroll to position [268, 0]
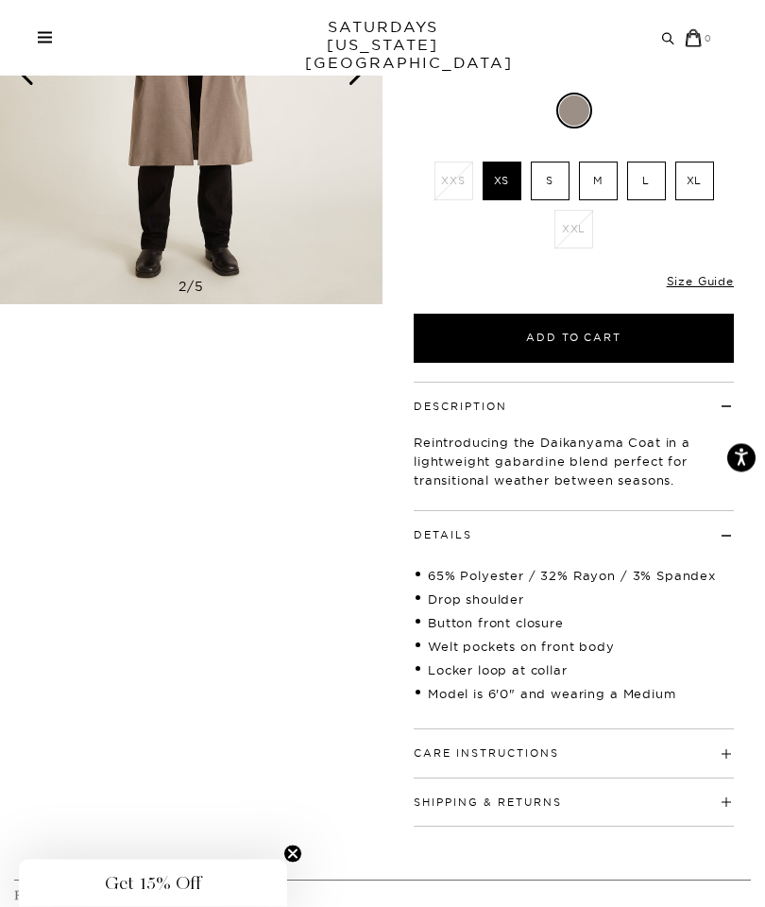
click at [641, 804] on h4 "Shipping & Returns" at bounding box center [574, 794] width 320 height 31
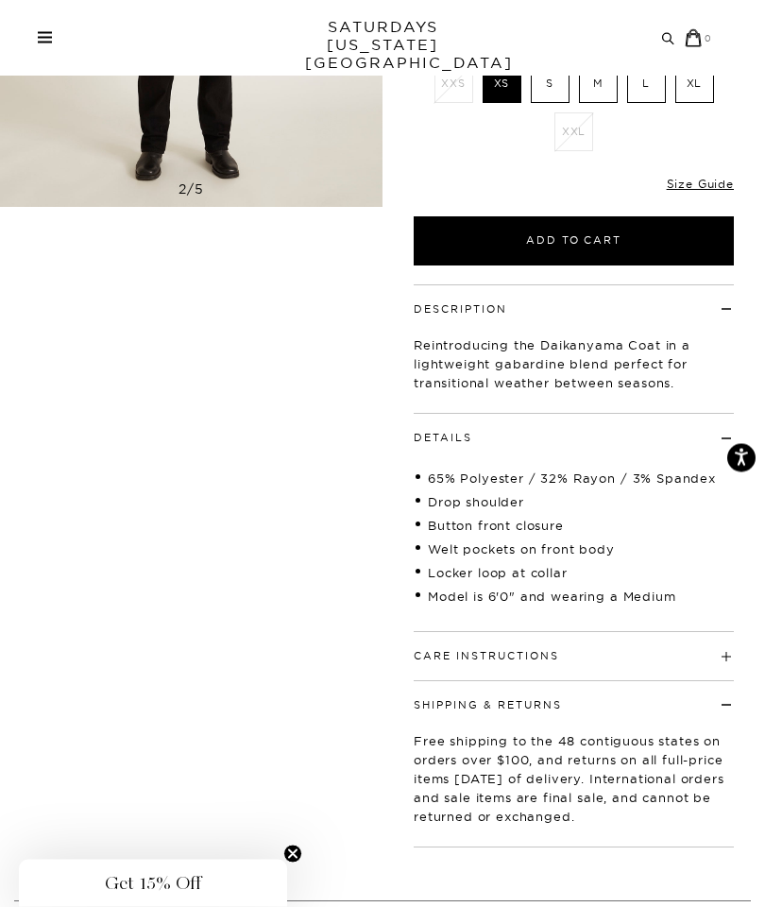
scroll to position [368, 0]
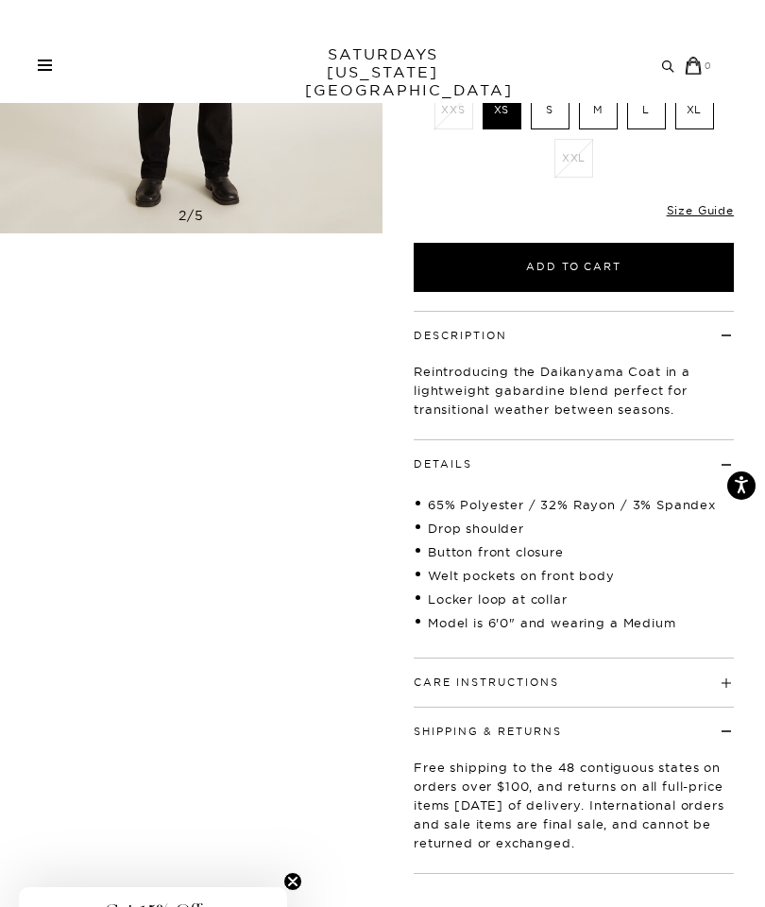
click at [719, 662] on h4 "Care Instructions" at bounding box center [574, 646] width 320 height 31
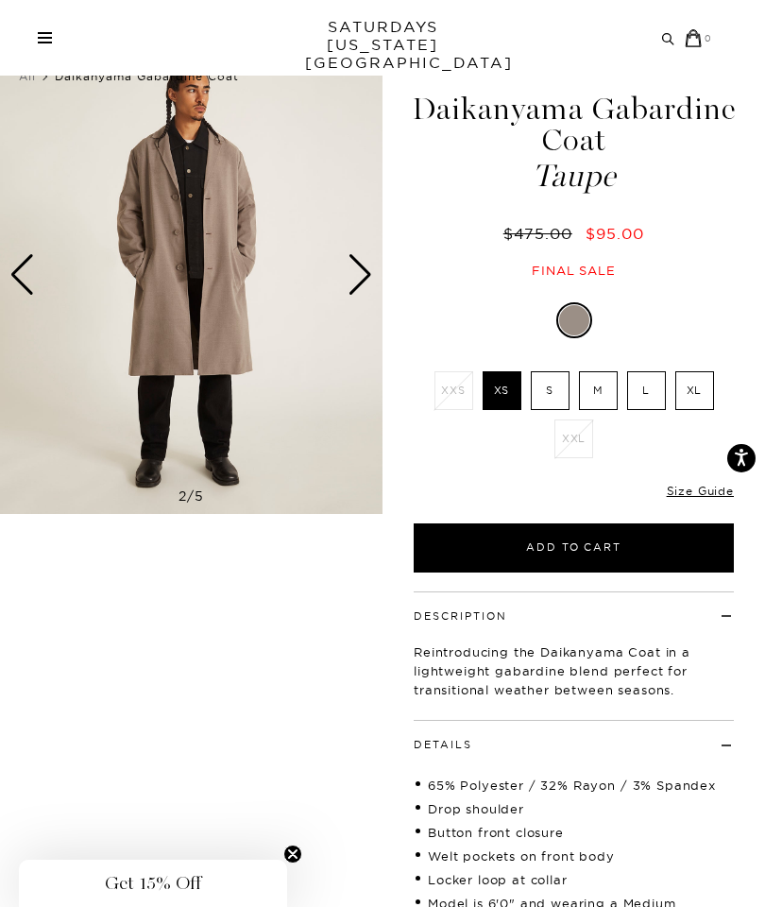
scroll to position [0, 0]
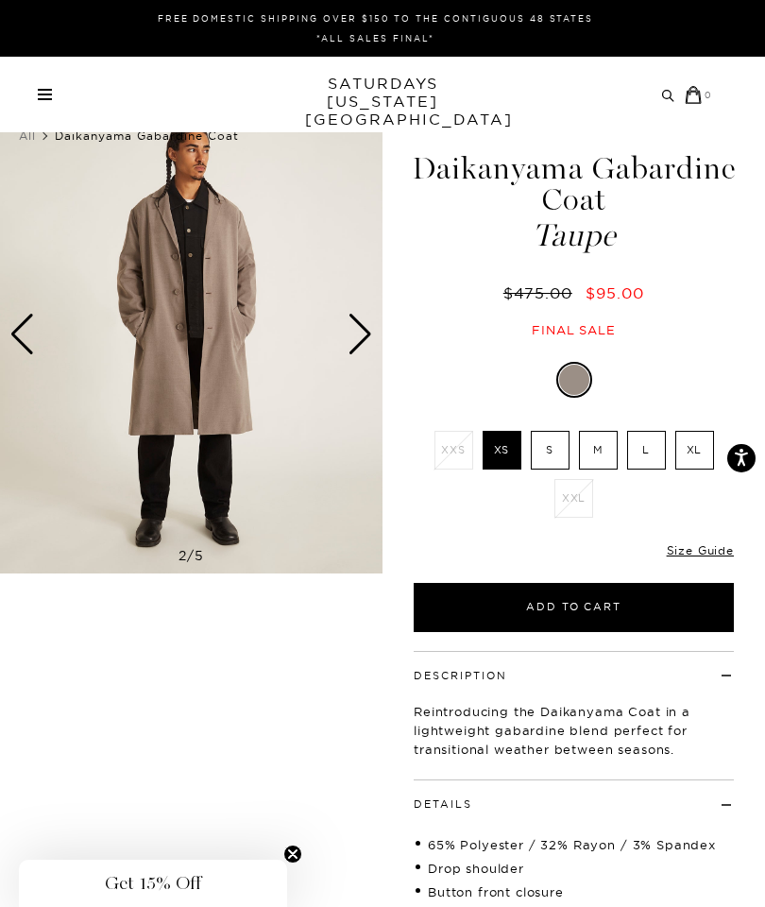
click at [706, 550] on link "Size Guide" at bounding box center [700, 550] width 67 height 14
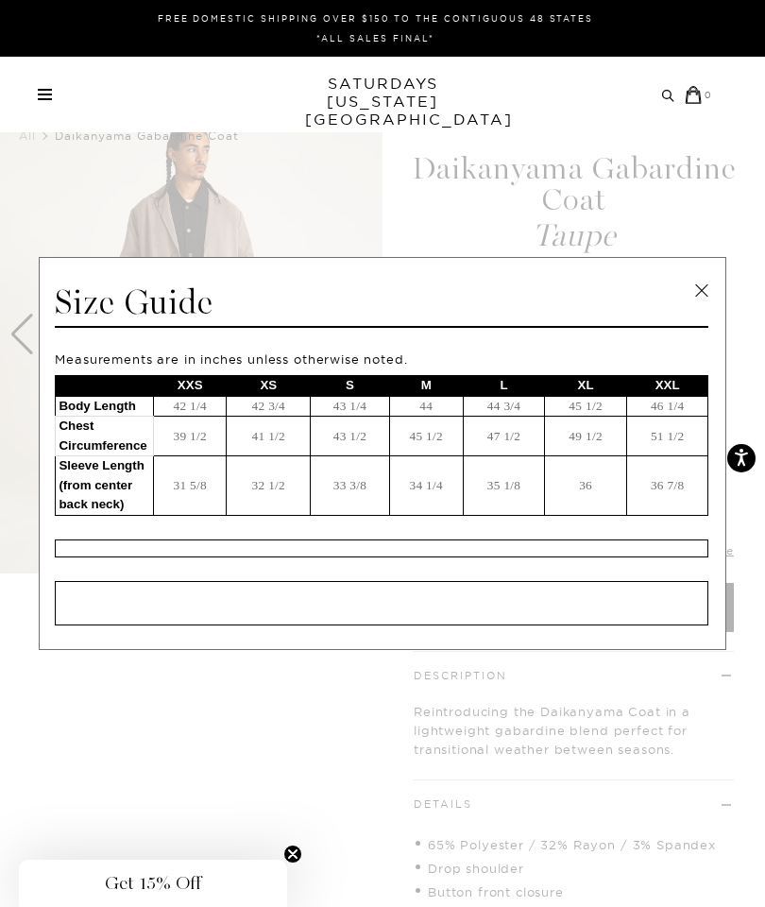
click at [697, 303] on link at bounding box center [702, 291] width 28 height 28
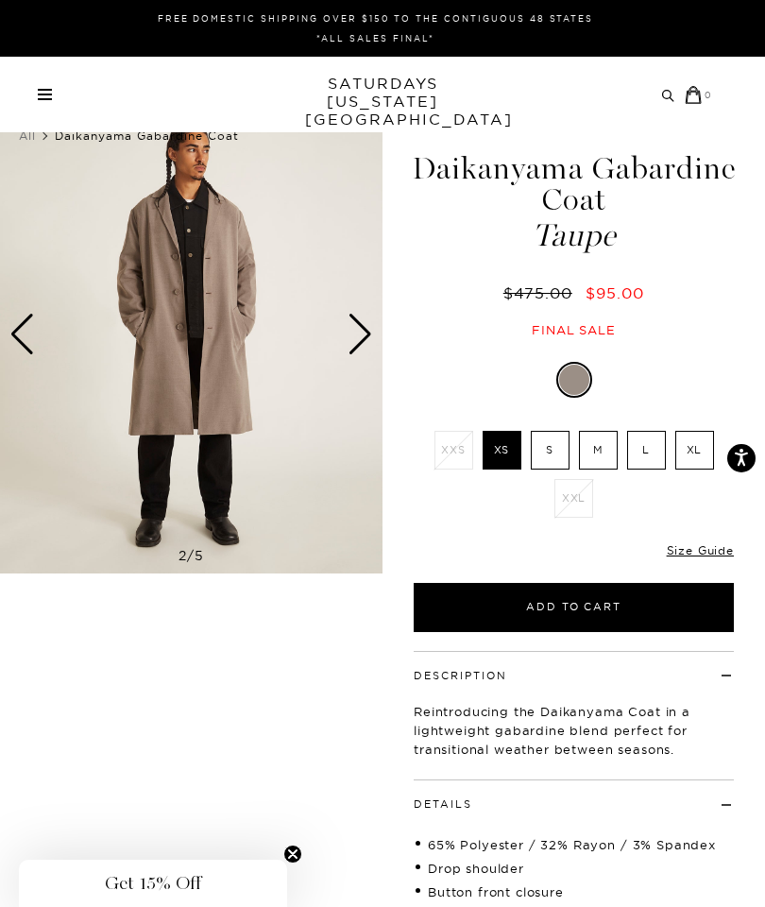
click at [562, 454] on label "S" at bounding box center [550, 450] width 39 height 39
click at [0, 0] on input "S" at bounding box center [0, 0] width 0 height 0
click at [184, 250] on img at bounding box center [191, 334] width 383 height 478
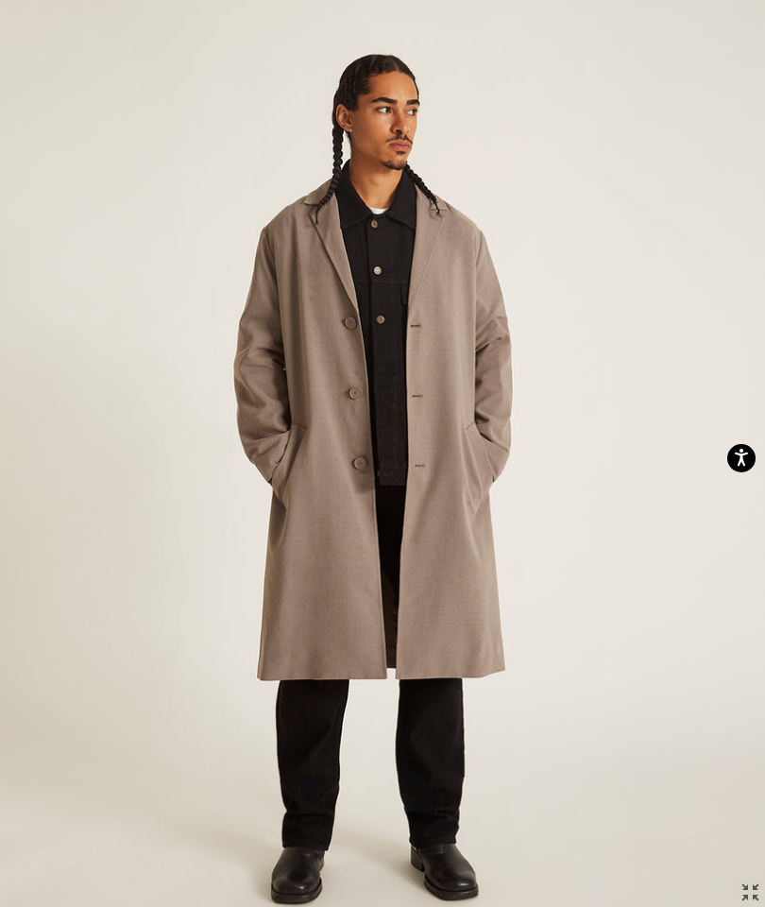
click at [611, 479] on img at bounding box center [382, 478] width 765 height 957
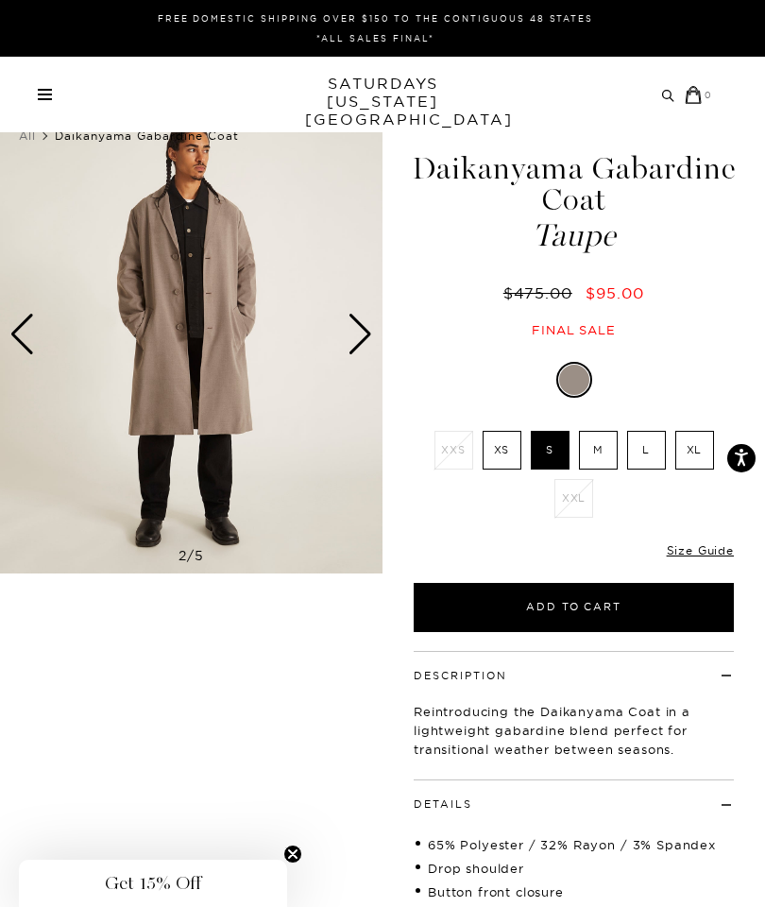
click at [607, 481] on ul "XXS XS S M L XL XXL" at bounding box center [574, 479] width 293 height 96
click at [363, 344] on div "Next slide" at bounding box center [361, 335] width 26 height 42
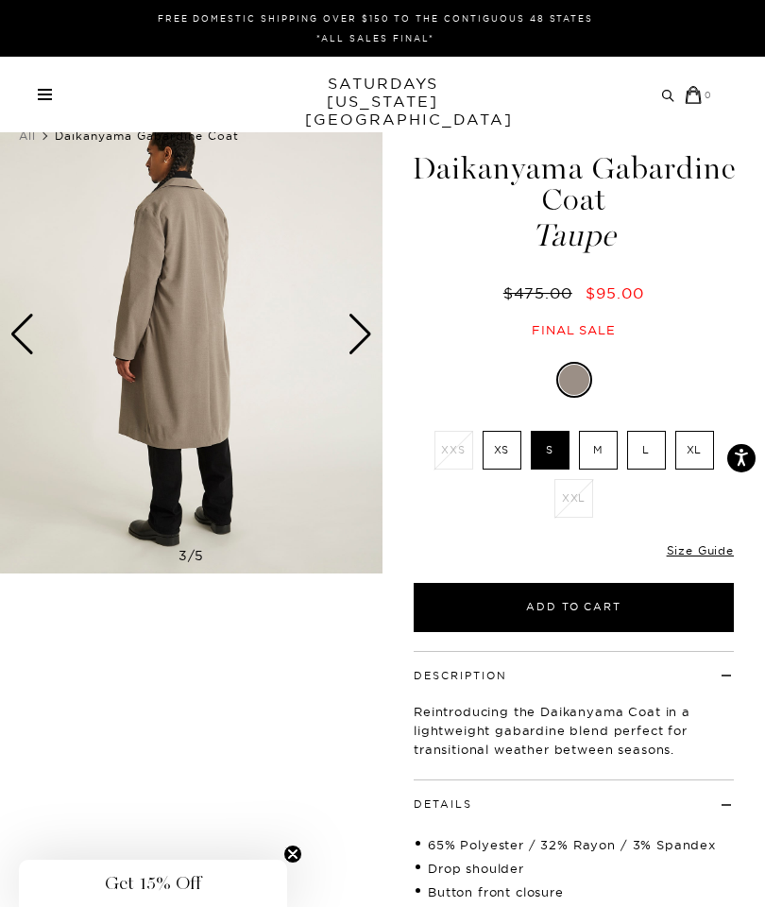
click at [353, 350] on div "Next slide" at bounding box center [361, 335] width 26 height 42
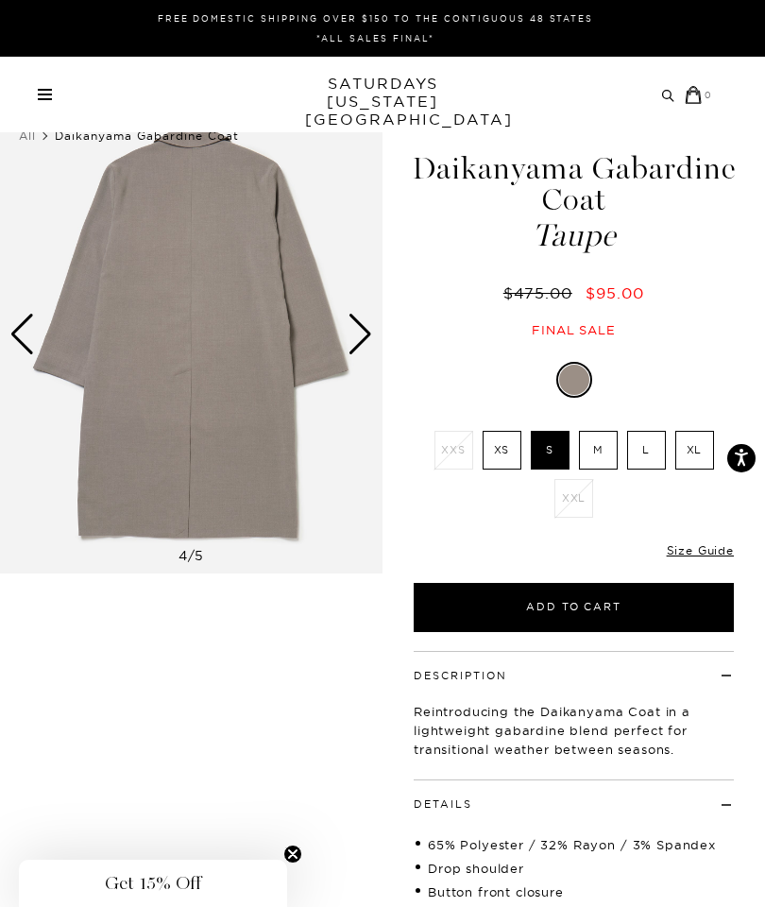
click at [359, 349] on div "Next slide" at bounding box center [361, 335] width 26 height 42
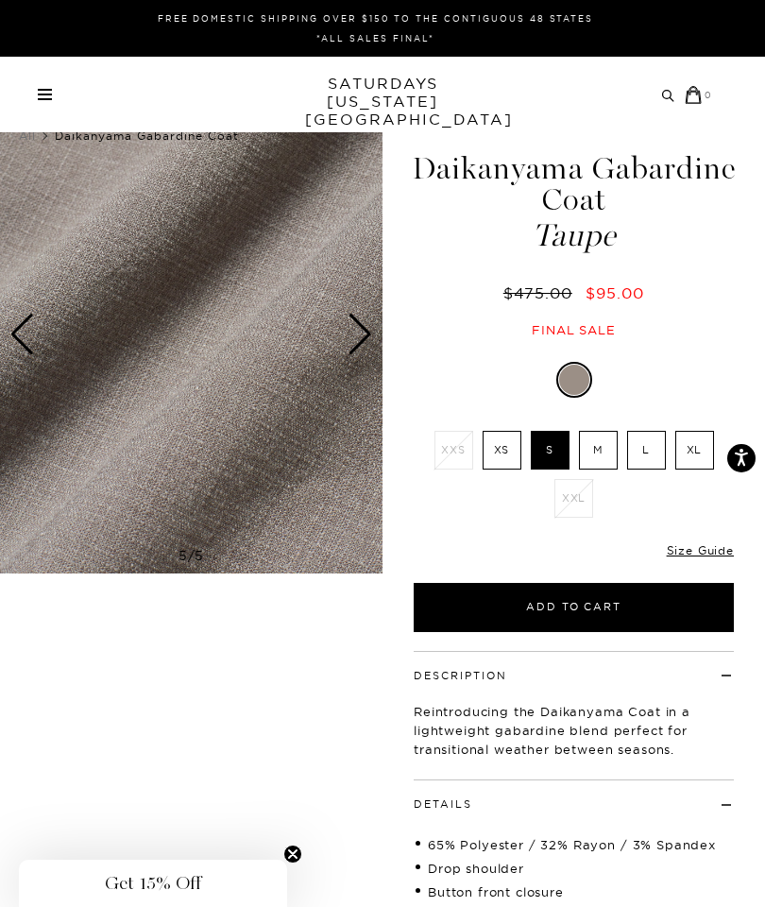
click at [355, 346] on div "Next slide" at bounding box center [361, 335] width 26 height 42
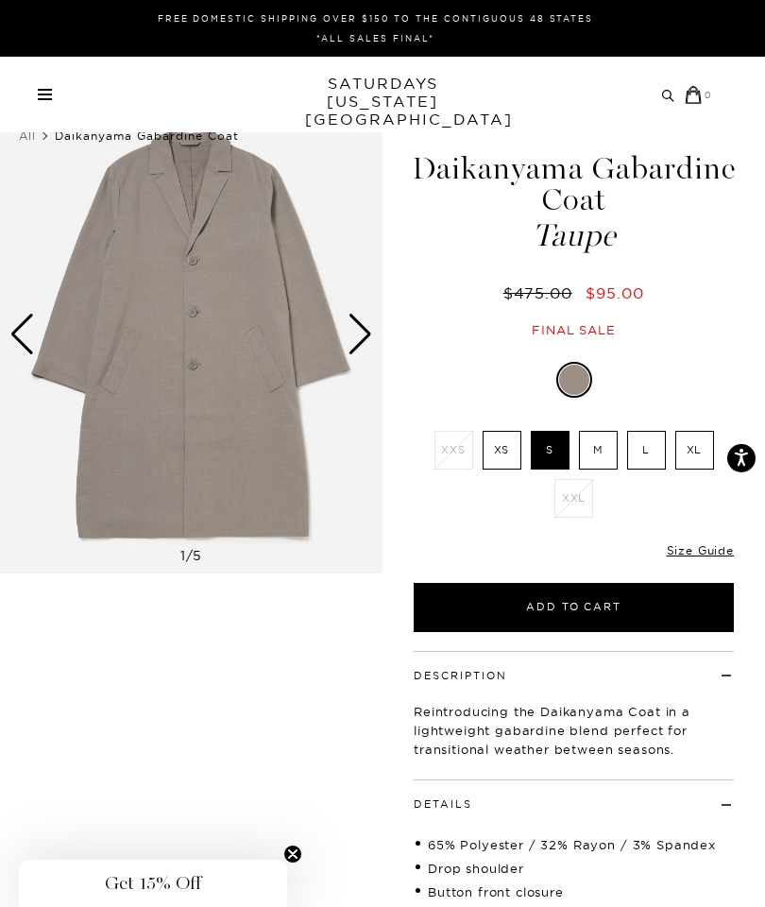
click at [358, 345] on div "Next slide" at bounding box center [361, 335] width 26 height 42
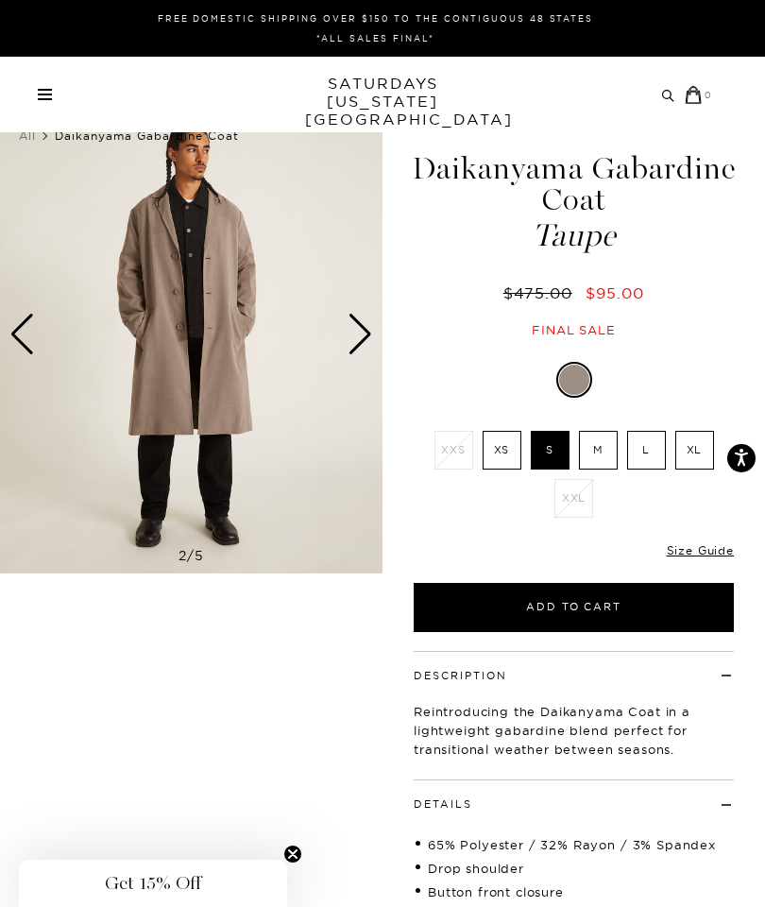
click at [361, 340] on div "Next slide" at bounding box center [361, 335] width 26 height 42
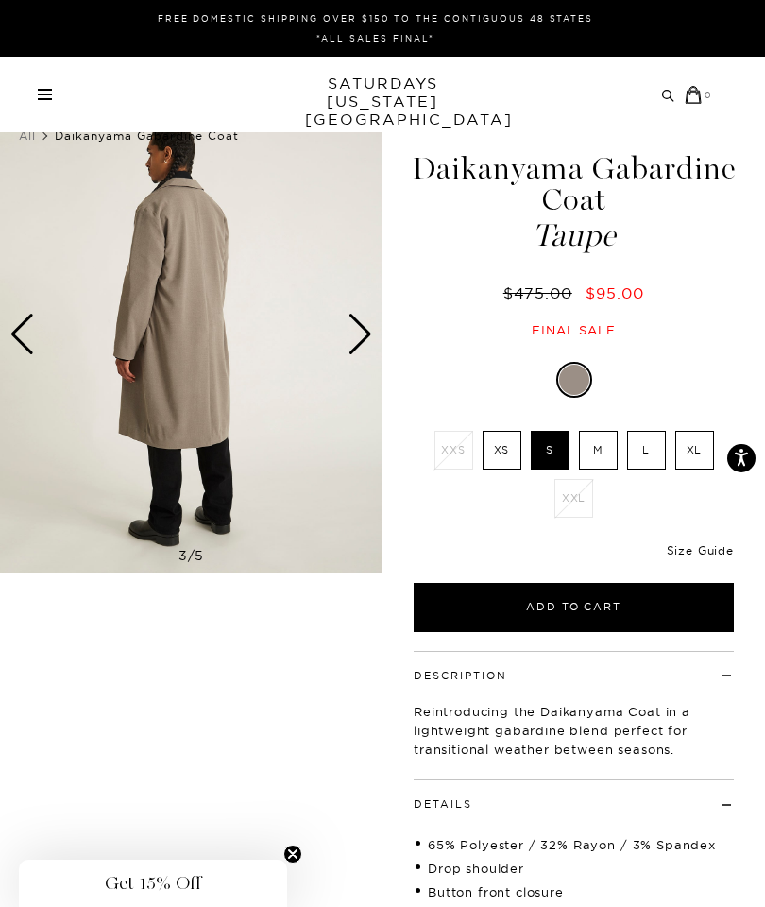
click at [285, 406] on img at bounding box center [191, 334] width 383 height 478
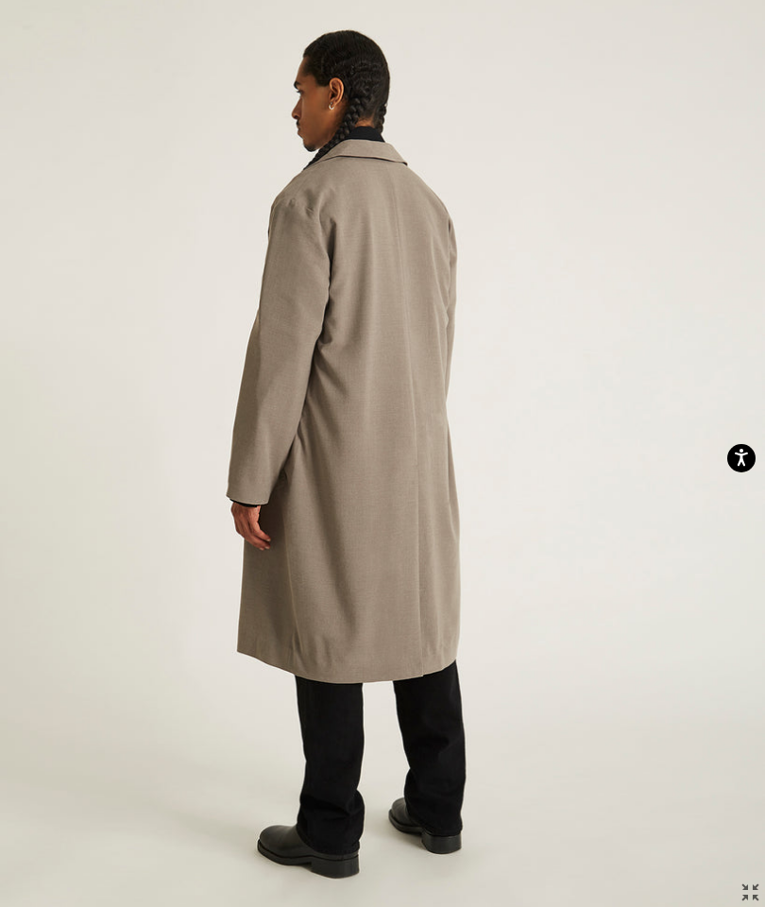
click at [519, 476] on img at bounding box center [382, 453] width 765 height 957
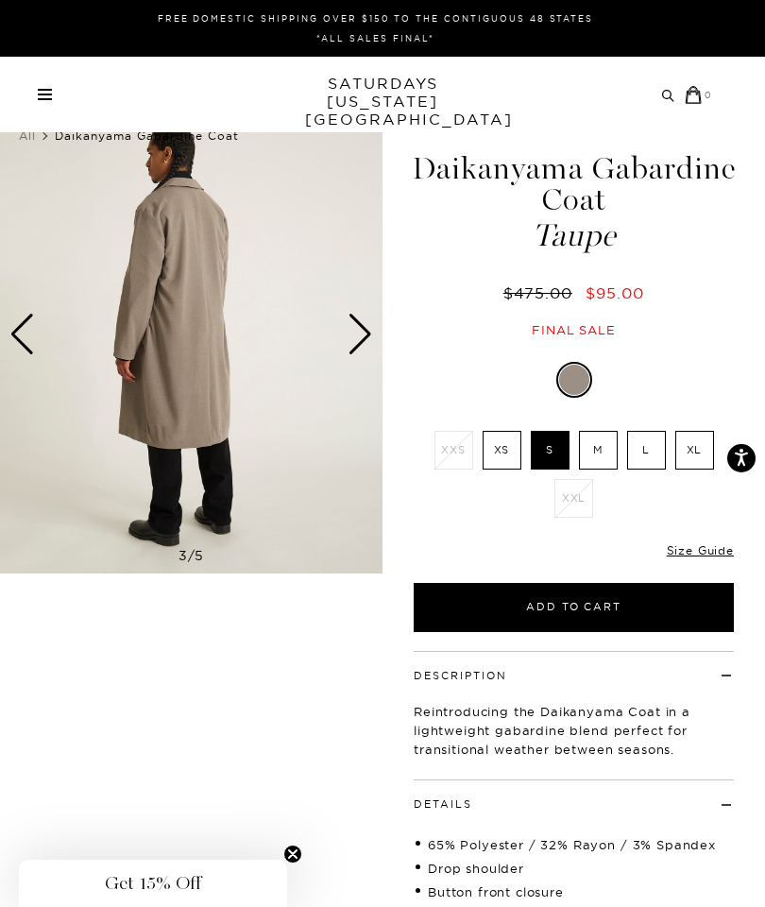
click at [186, 883] on span "Get 15% Off" at bounding box center [153, 883] width 96 height 23
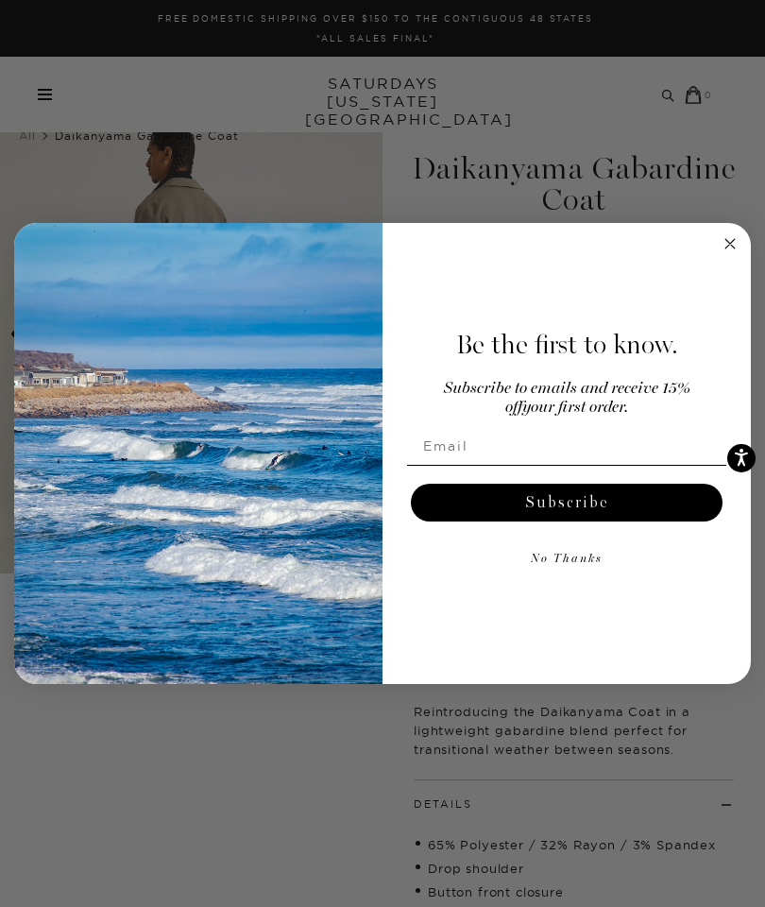
click at [731, 248] on circle "Close dialog" at bounding box center [731, 244] width 22 height 22
